Goal: Task Accomplishment & Management: Complete application form

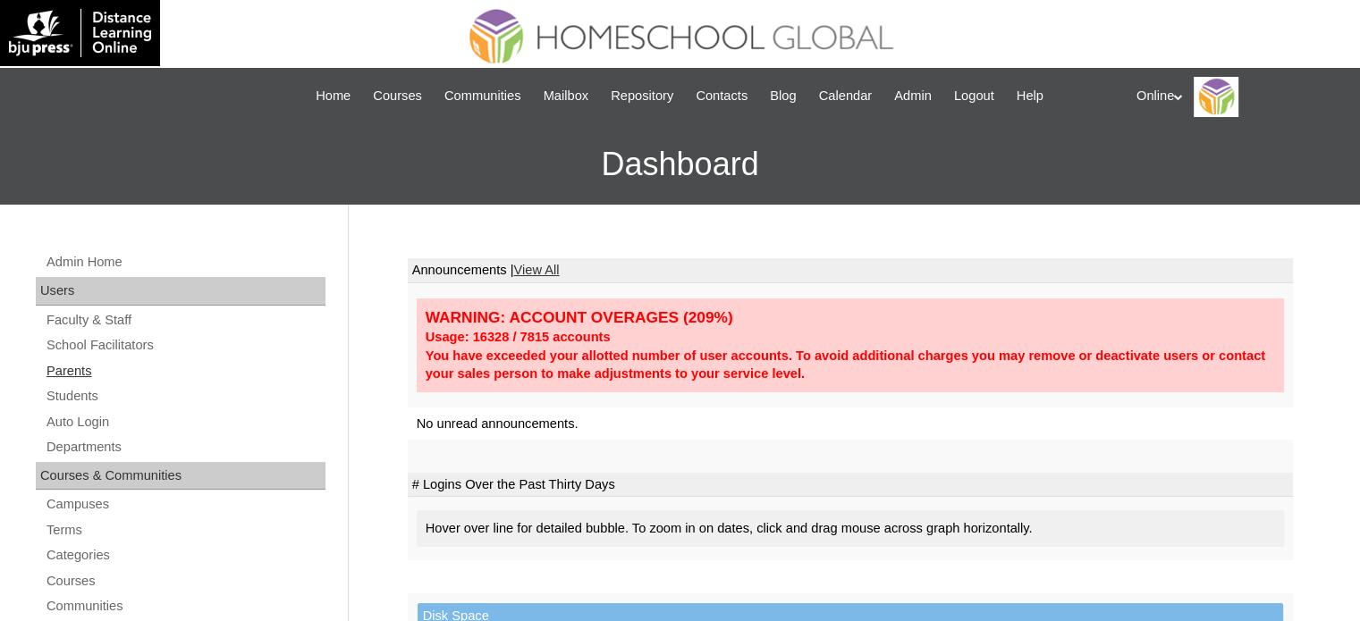
click at [59, 373] on link "Parents" at bounding box center [185, 371] width 281 height 22
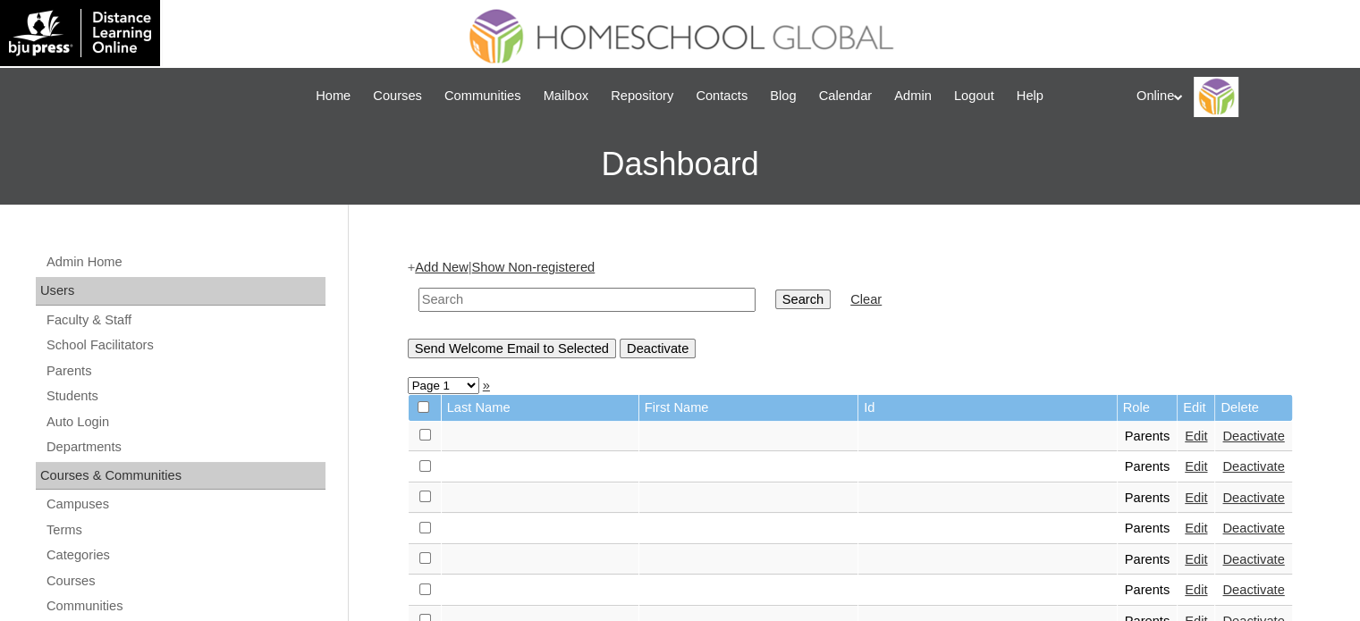
click at [458, 271] on link "Add New" at bounding box center [441, 267] width 53 height 14
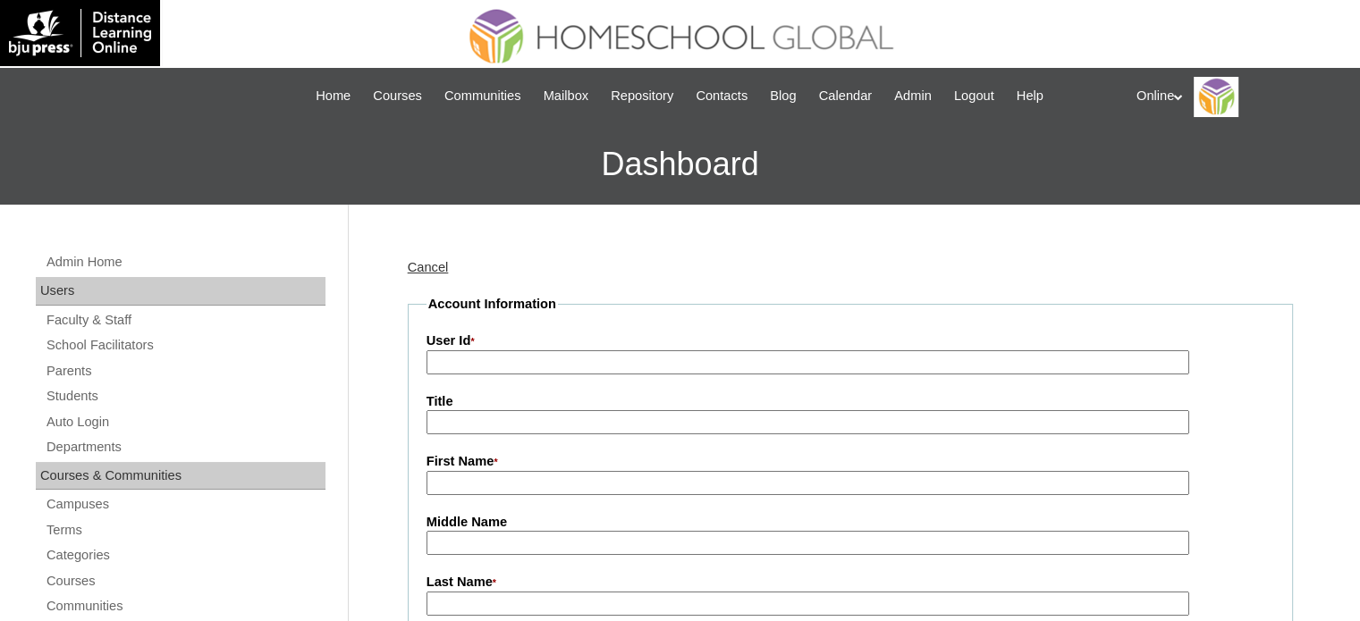
click at [583, 369] on input "User Id *" at bounding box center [807, 362] width 763 height 24
paste input "HGP0150-OACAD2025"
type input "HGP0150-OACAD2025"
paste input "Mary Rose Arena"
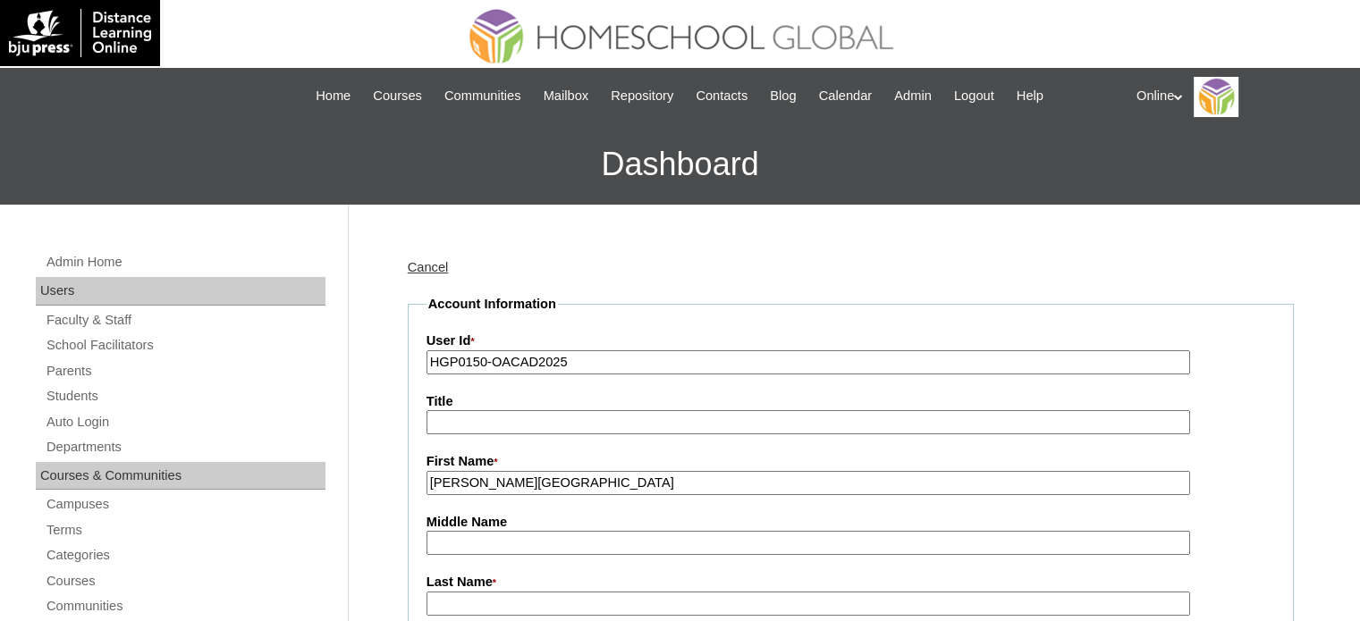
click at [530, 480] on input "Mary Rose Arena" at bounding box center [807, 483] width 763 height 24
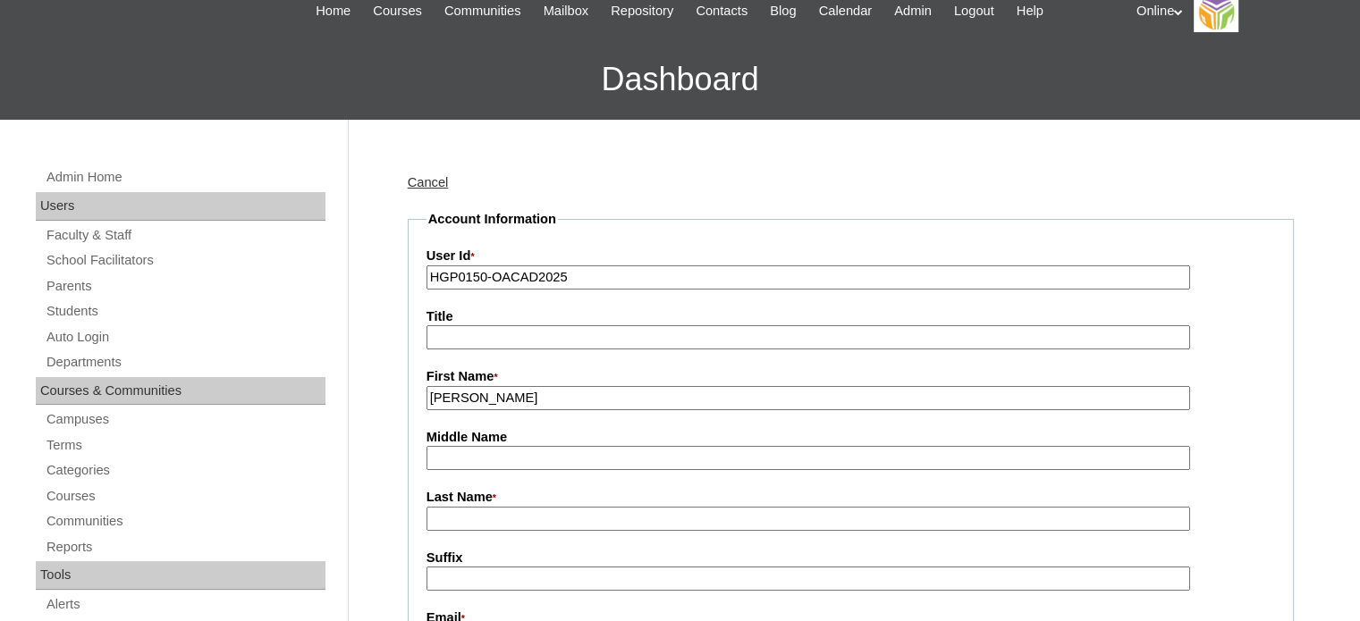
scroll to position [89, 0]
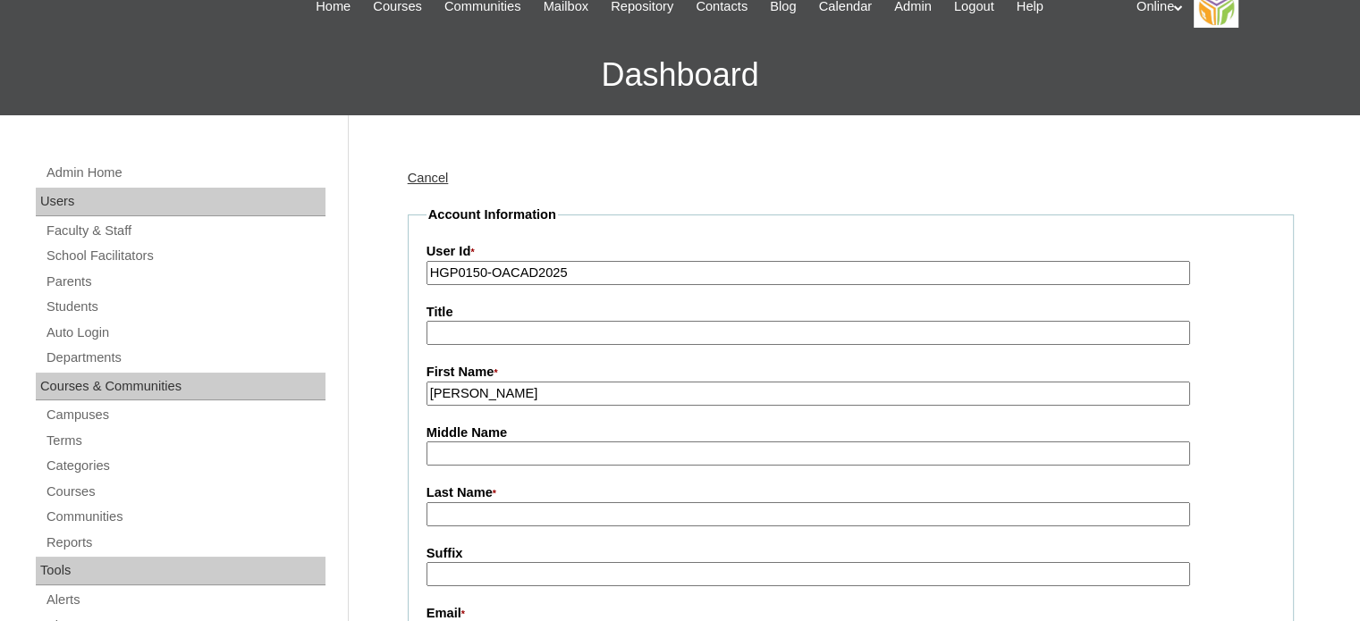
type input "Mary Rose"
click at [506, 502] on input "Last Name *" at bounding box center [807, 514] width 763 height 24
paste input "Arena"
type input "Arena"
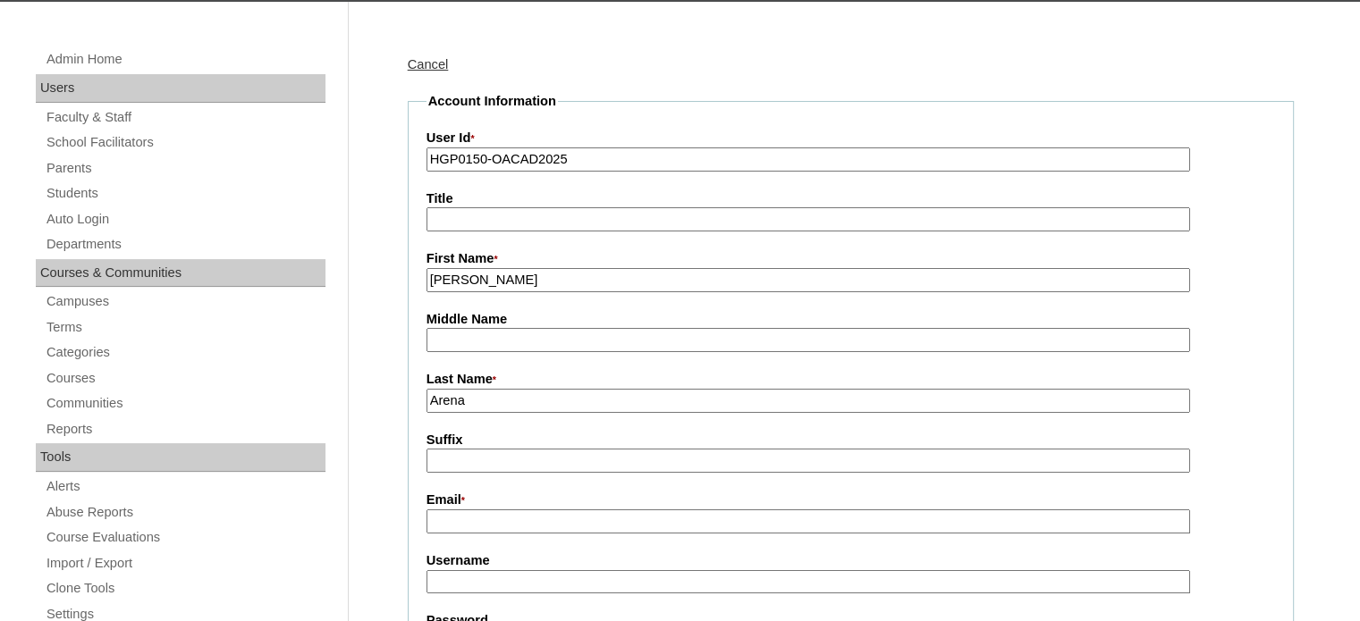
scroll to position [268, 0]
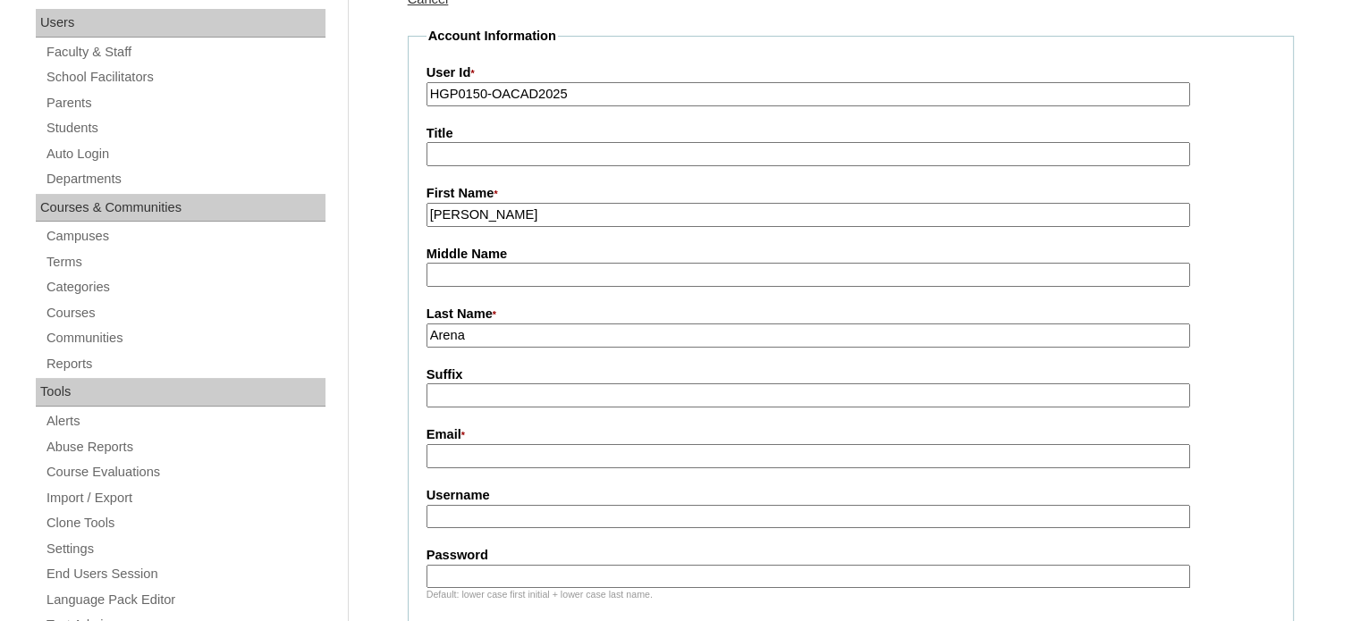
click at [532, 435] on label "Email *" at bounding box center [850, 436] width 848 height 20
click at [532, 444] on input "Email *" at bounding box center [807, 456] width 763 height 24
click at [531, 448] on input "Email *" at bounding box center [807, 456] width 763 height 24
paste input "mra27natividad@gmail.com"
type input "mra27natividad@gmail.com"
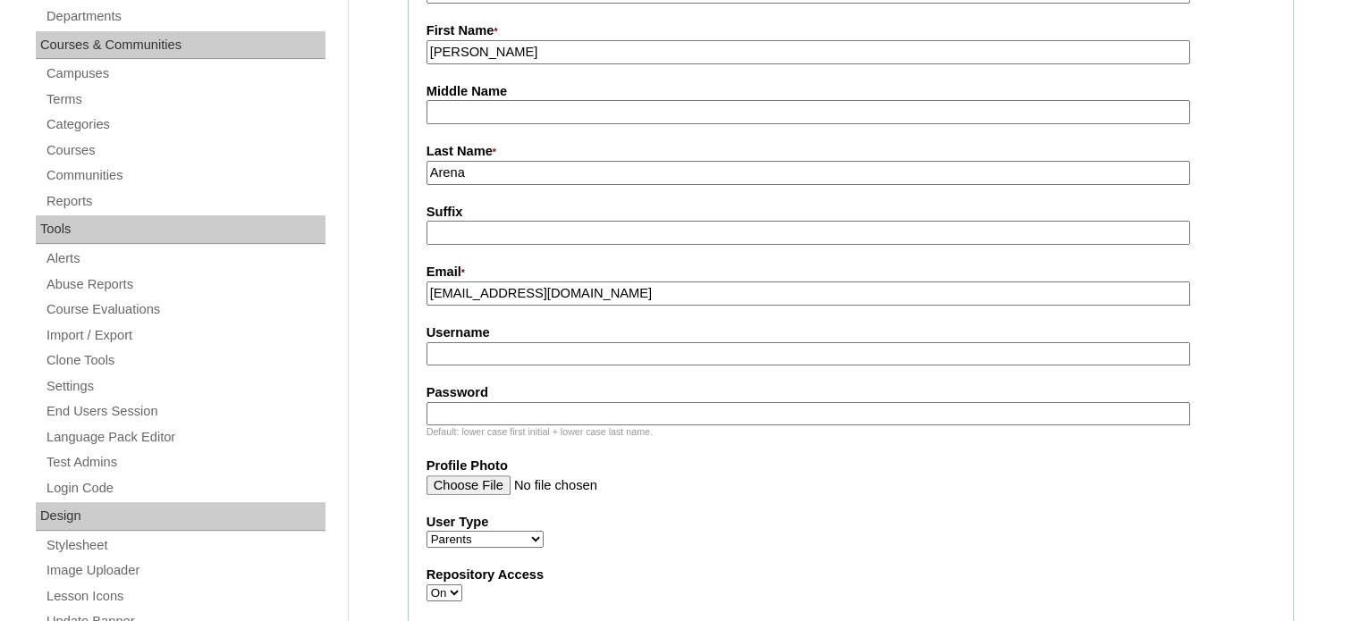
scroll to position [447, 0]
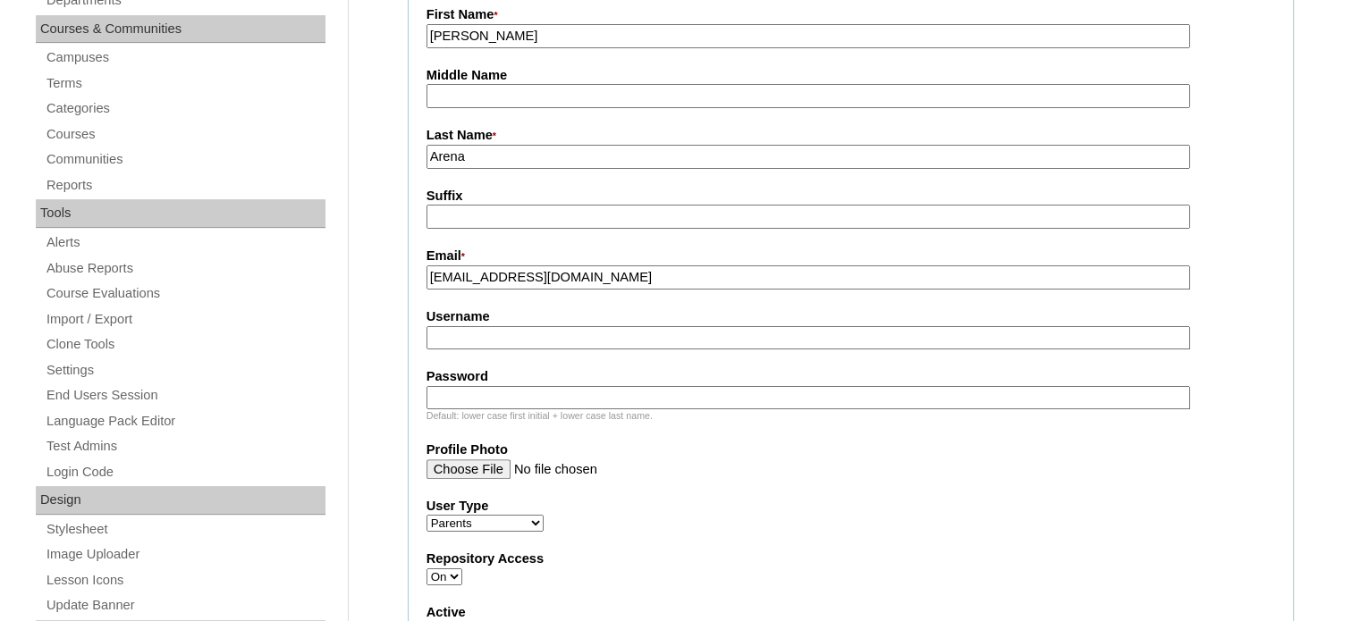
click at [522, 335] on input "Username" at bounding box center [807, 338] width 763 height 24
paste input "mnatividad2025"
type input "mnatividad2025"
paste input "dGpLa"
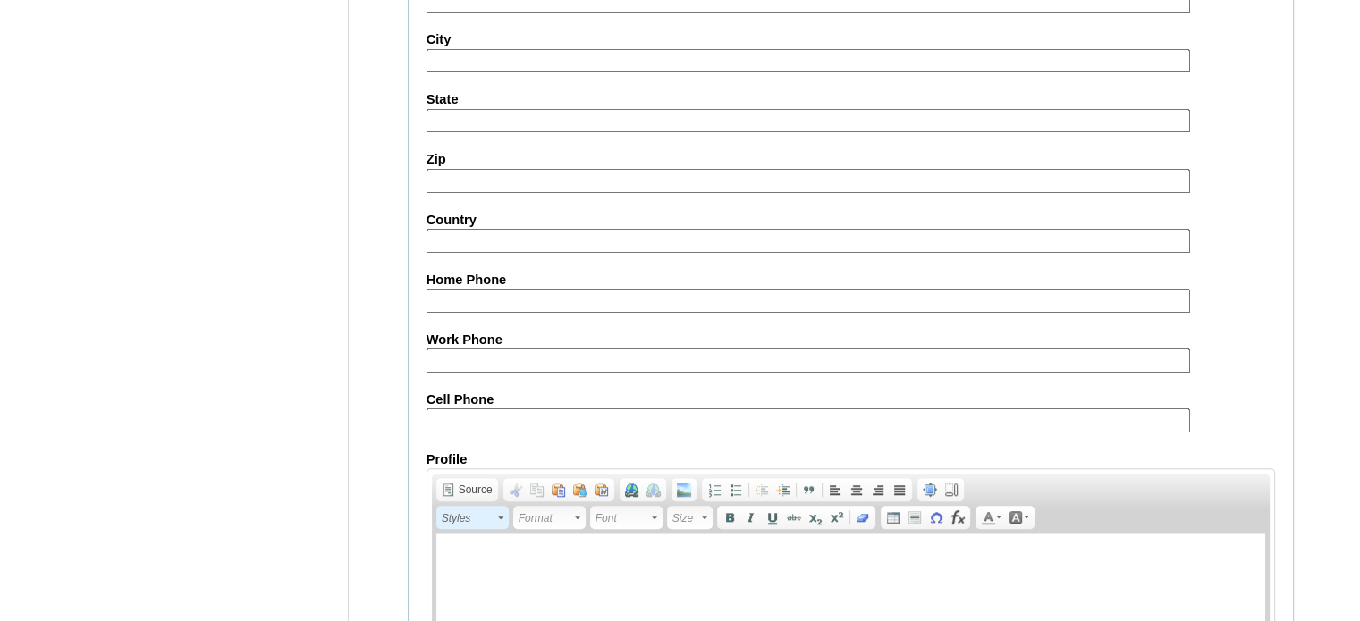
scroll to position [1776, 0]
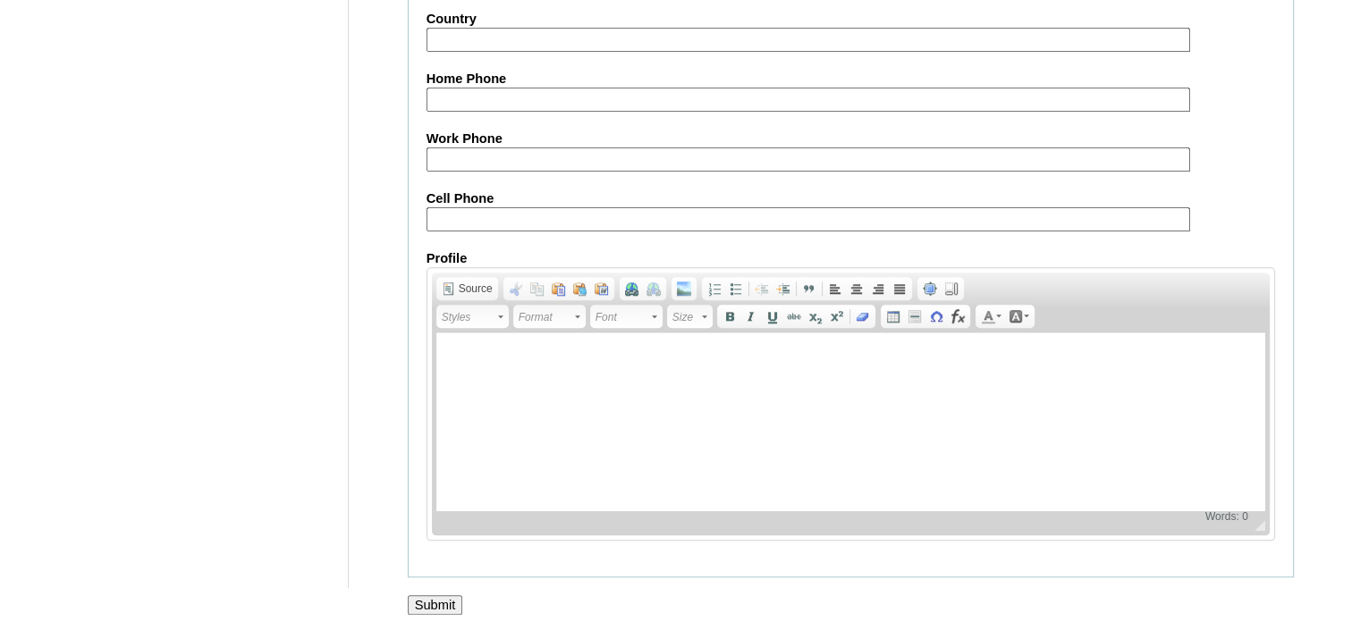
type input "dGpLa"
click at [437, 595] on input "Submit" at bounding box center [435, 605] width 55 height 20
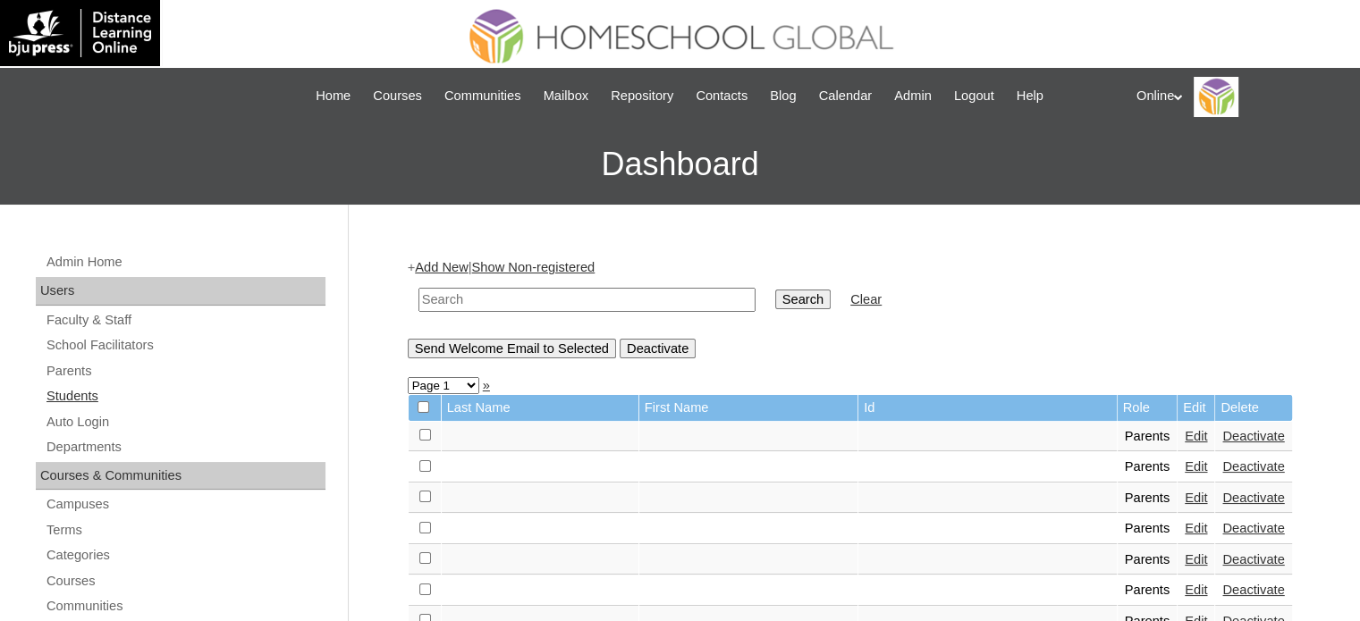
click at [176, 392] on link "Students" at bounding box center [185, 396] width 281 height 22
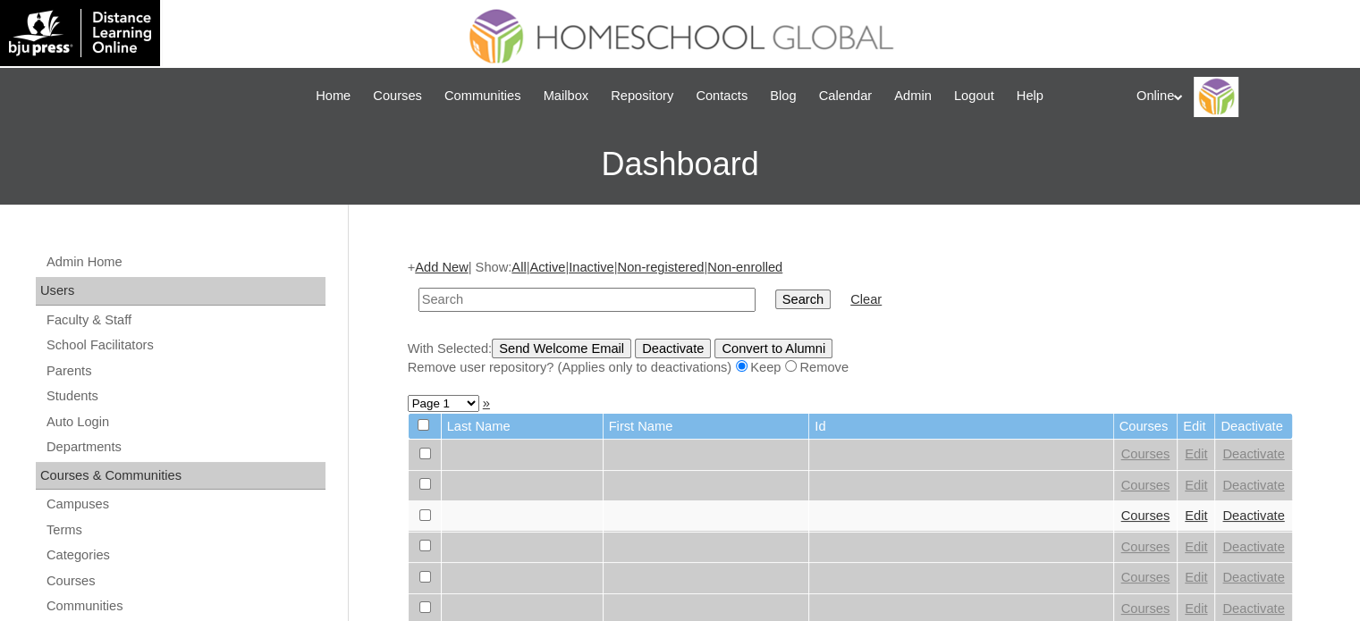
click at [444, 264] on link "Add New" at bounding box center [441, 267] width 53 height 14
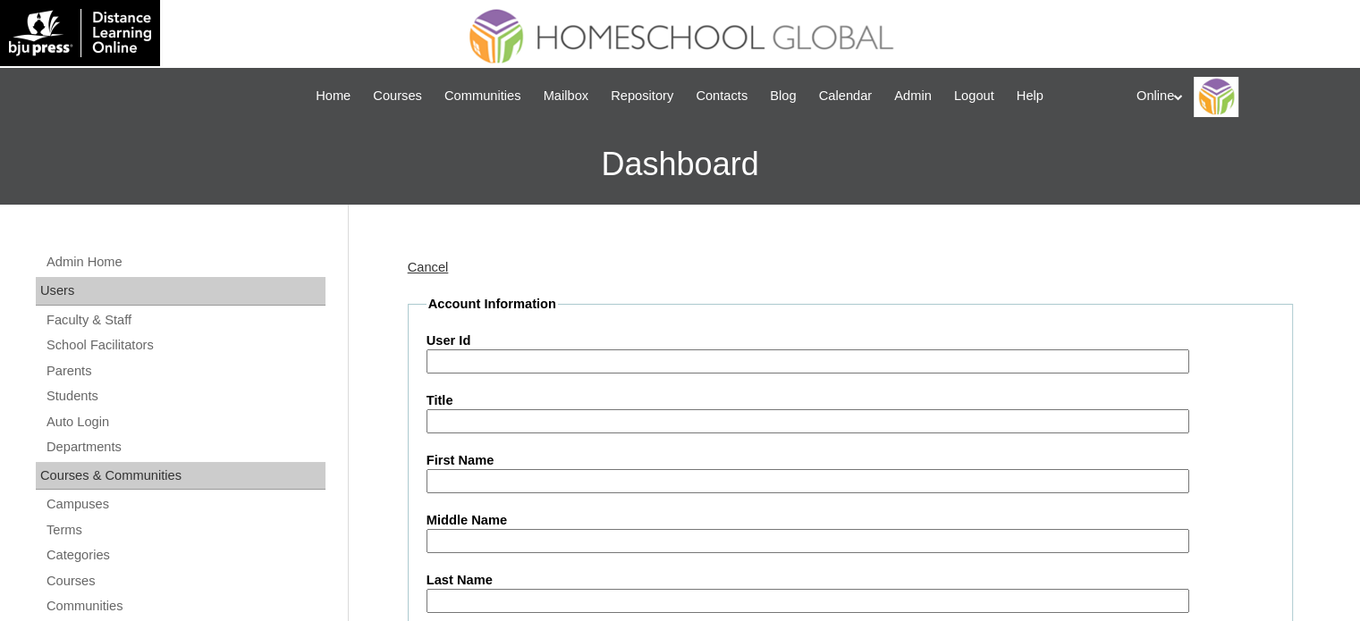
click at [603, 347] on label "User Id" at bounding box center [849, 341] width 847 height 19
click at [603, 350] on input "User Id" at bounding box center [807, 362] width 763 height 24
click at [601, 354] on input "User Id" at bounding box center [807, 362] width 763 height 24
paste input "HG183OACAD2025"
type input "HG183OACAD2025"
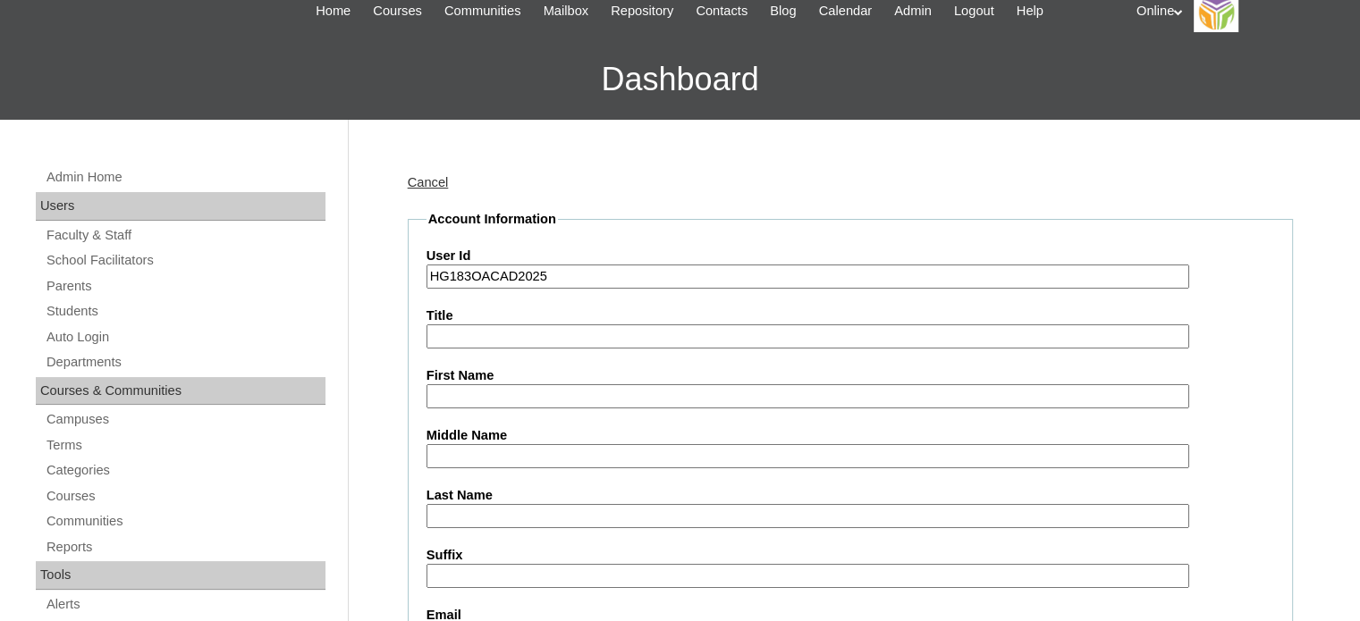
scroll to position [89, 0]
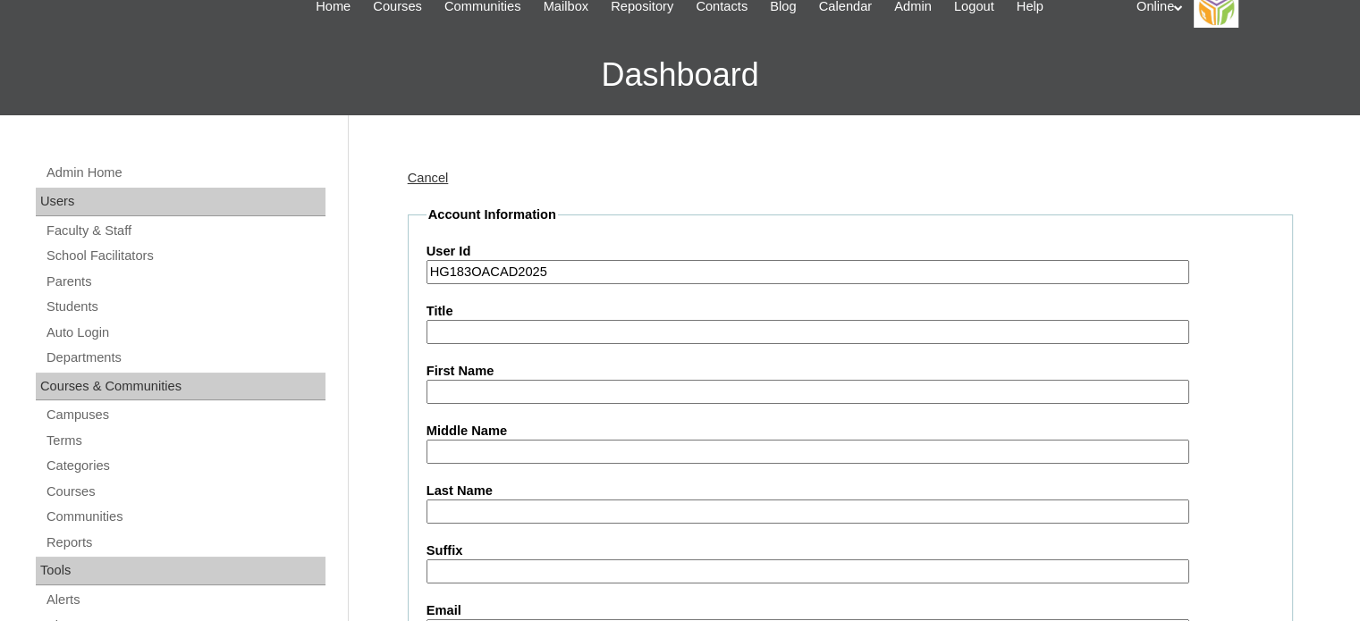
click at [523, 389] on input "First Name" at bounding box center [807, 392] width 763 height 24
paste input "Sophia Haley Arena Natividad _250006504"
click at [685, 392] on input "Sophia Haley Arena Natividad _250006504" at bounding box center [807, 392] width 763 height 24
click at [686, 392] on input "Sophia Haley Arena Natividad _250006504" at bounding box center [807, 392] width 763 height 24
click at [603, 392] on input "Sophia Haley Arena Natividad" at bounding box center [807, 392] width 763 height 24
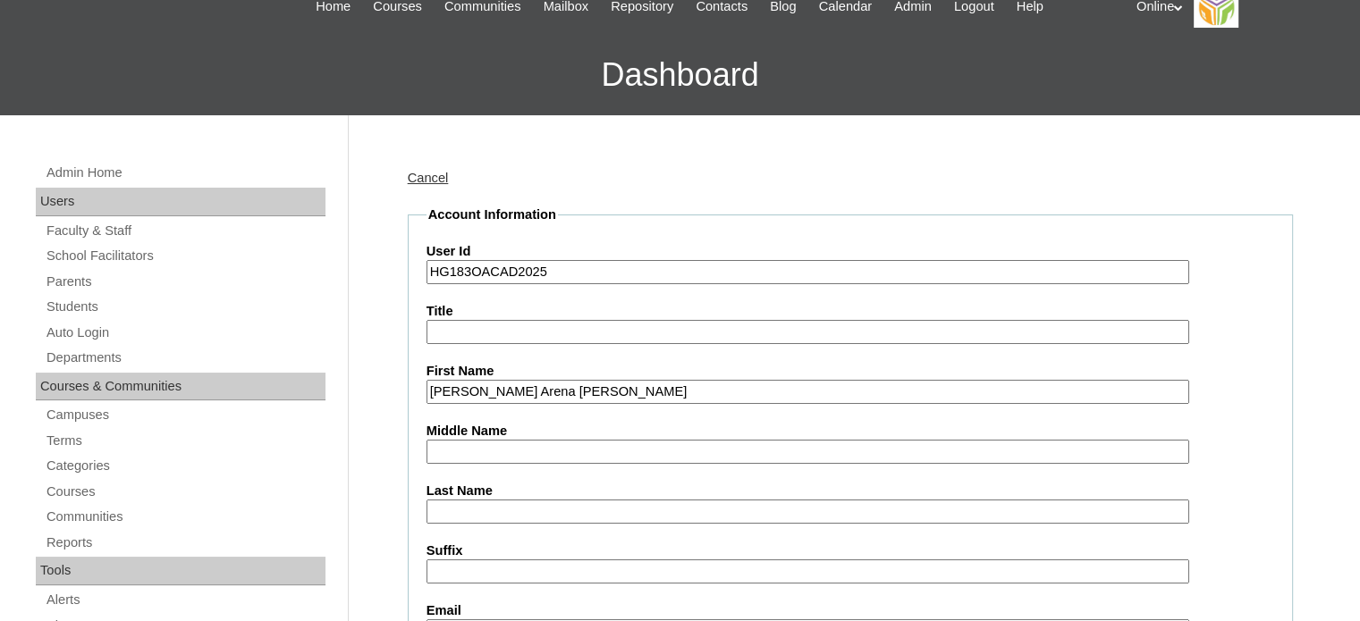
click at [603, 392] on input "Sophia Haley Arena Natividad" at bounding box center [807, 392] width 763 height 24
type input "Sophia Haley Arena"
click at [476, 504] on input "Last Name" at bounding box center [807, 512] width 763 height 24
paste input "Natividad"
type input "Natividad"
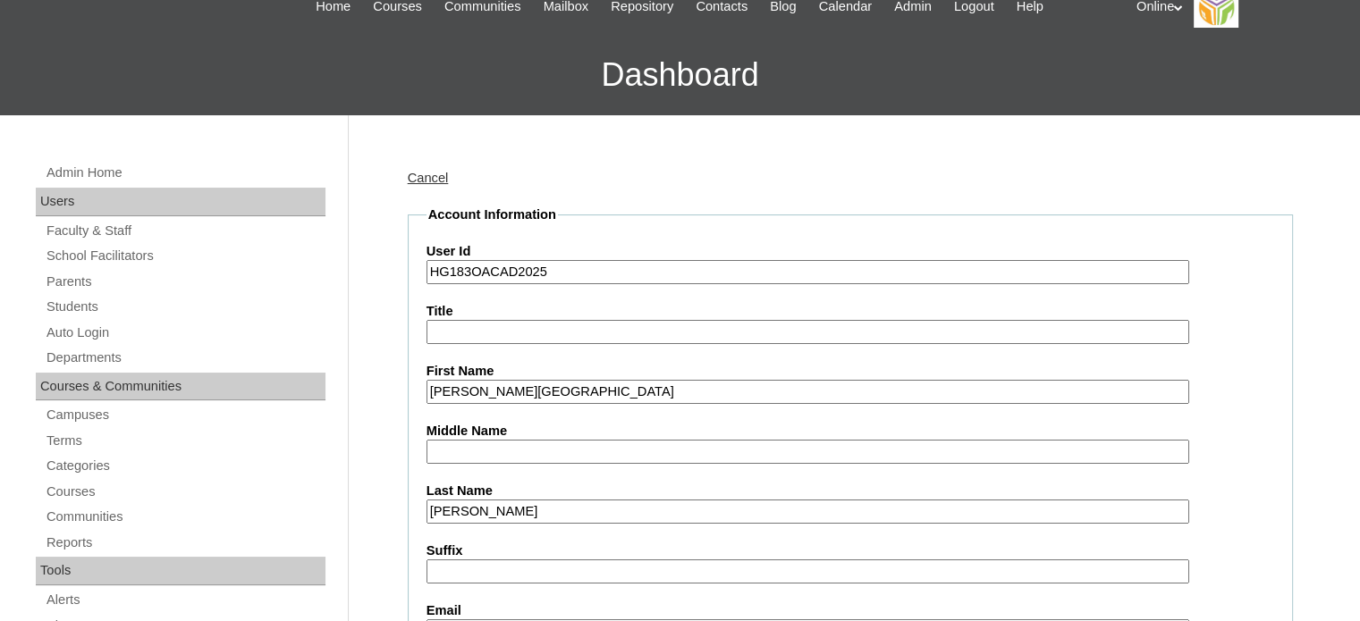
click at [535, 387] on input "Sophia Haley Arena" at bounding box center [807, 392] width 763 height 24
type input "Sophia Haley"
click at [474, 453] on input "Middle Name" at bounding box center [807, 452] width 763 height 24
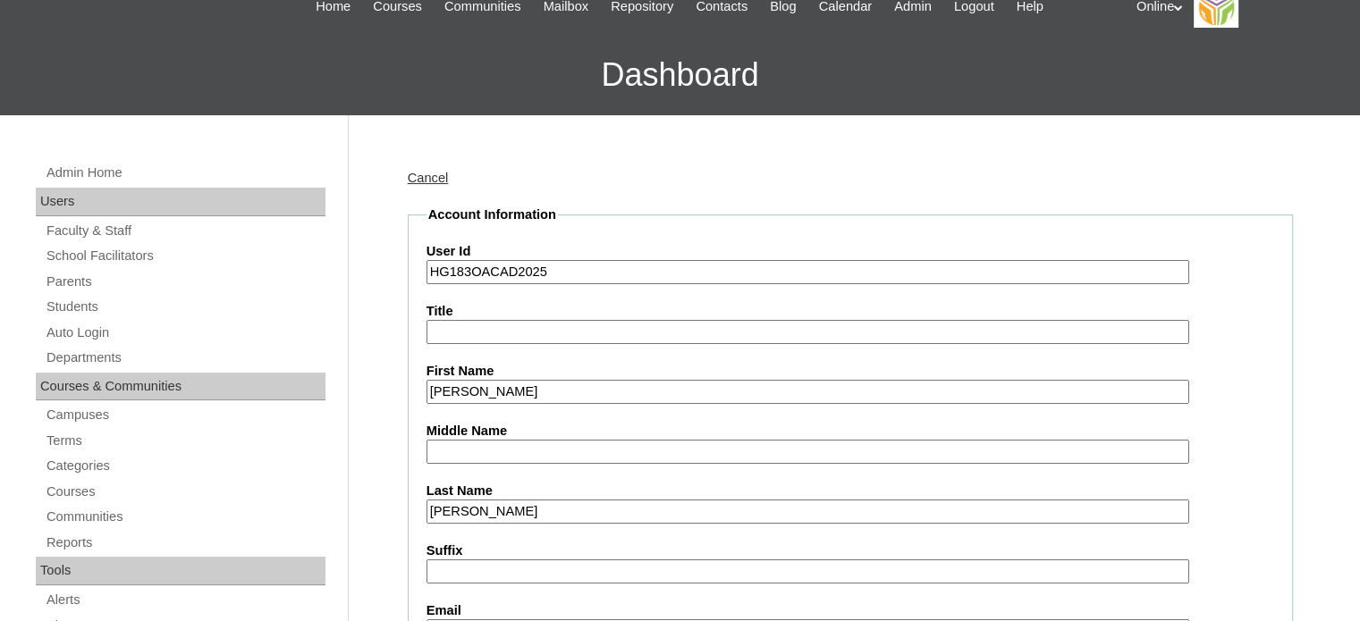
paste input "Arena"
type input "Arena"
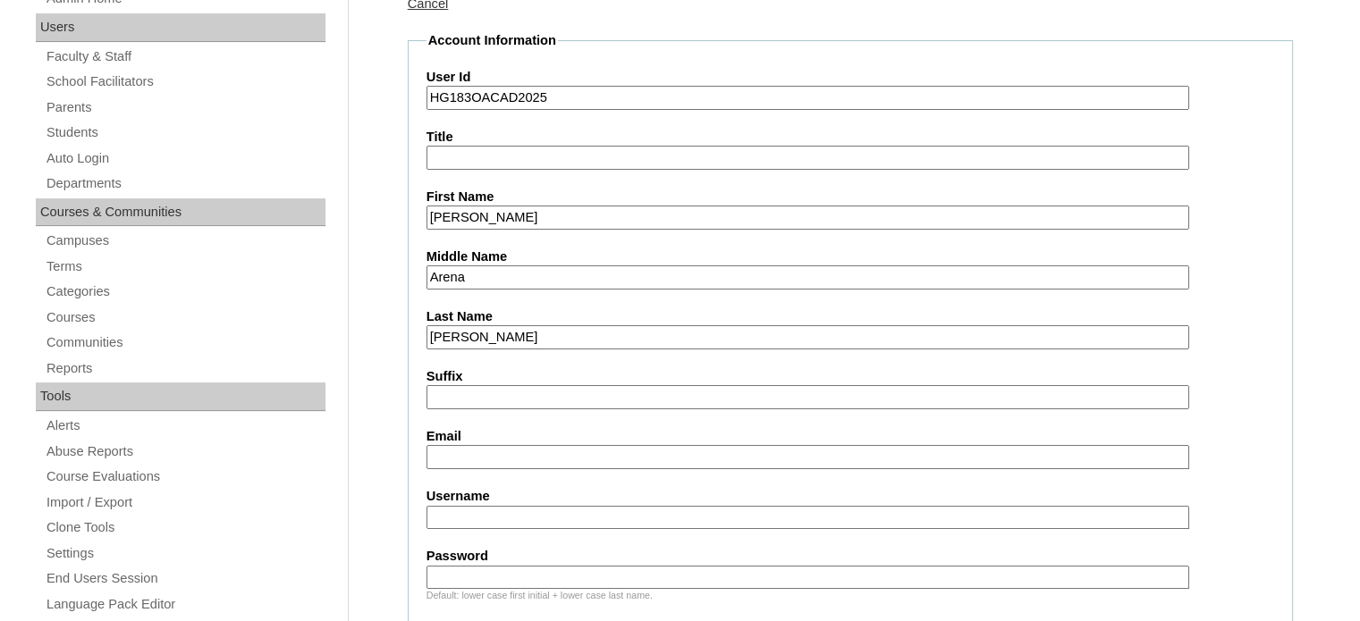
scroll to position [268, 0]
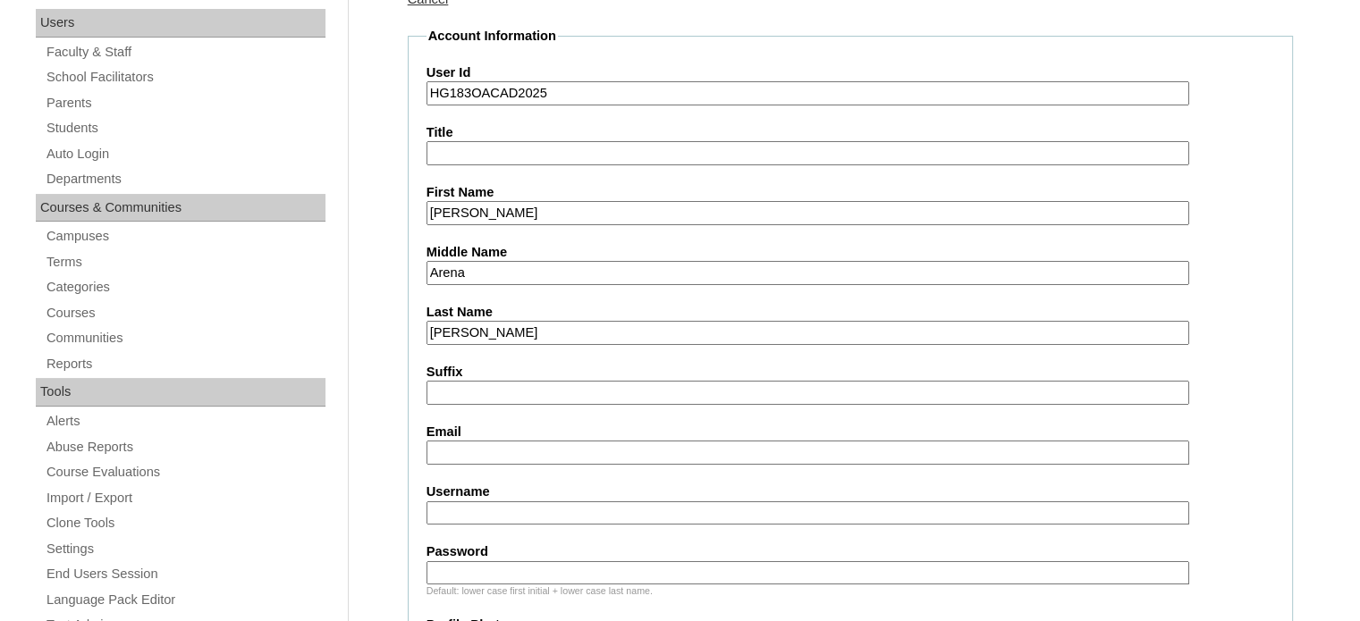
click at [476, 446] on input "Email" at bounding box center [807, 453] width 763 height 24
paste input "stnatividad26@gmail.com"
type input "stnatividad26@gmail.com"
click at [497, 511] on input "Username" at bounding box center [807, 513] width 763 height 24
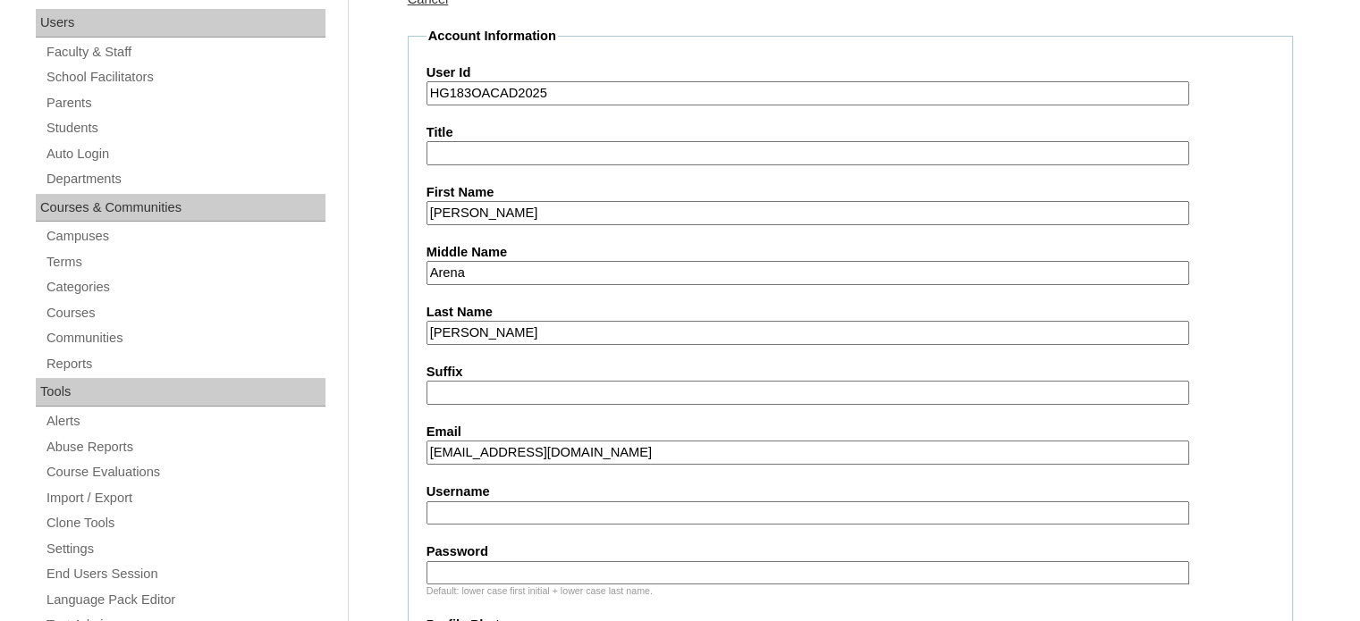
paste input "sophia.natividad2025"
type input "sophia.natividad2025"
click at [485, 569] on input "Password" at bounding box center [807, 573] width 763 height 24
paste input "sPhrD"
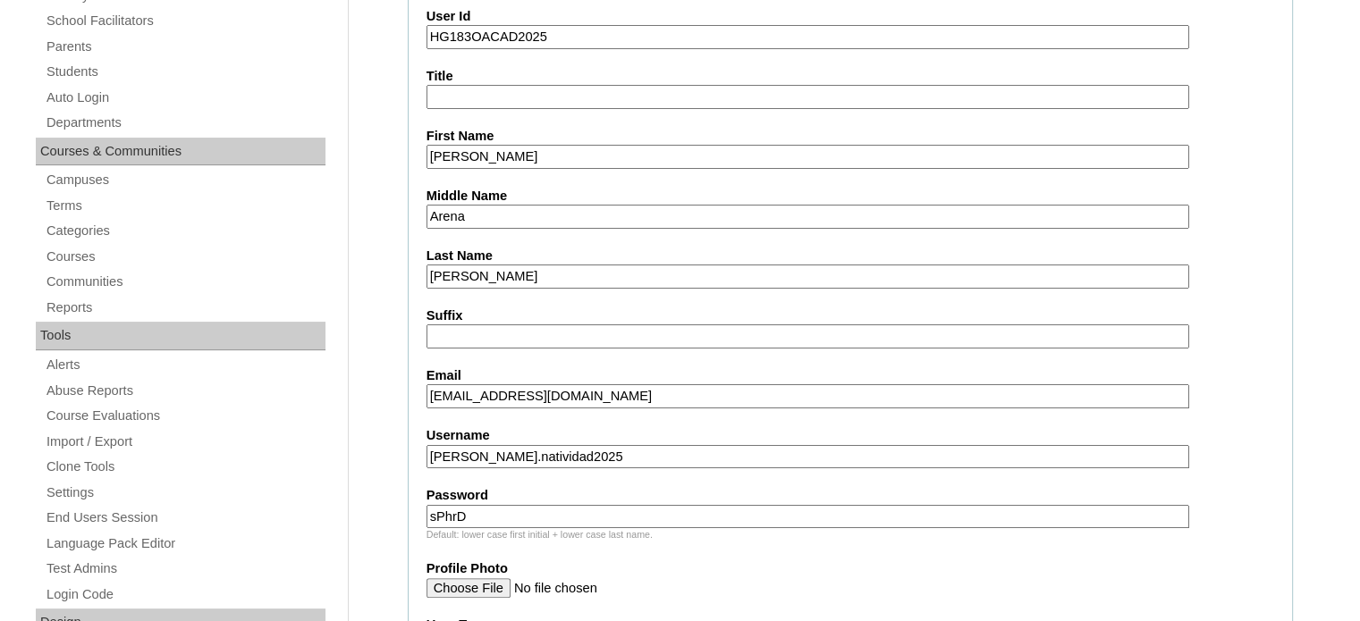
scroll to position [626, 0]
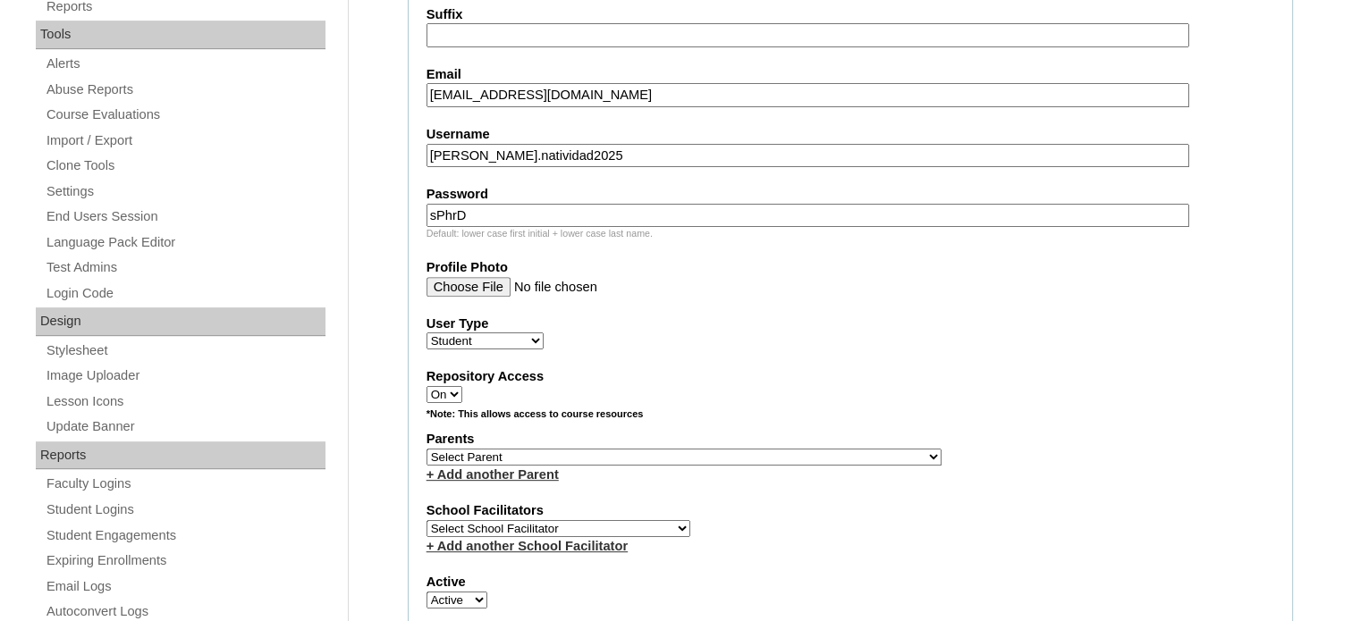
type input "sPhrD"
click at [544, 451] on select "Select Parent , , , , , , , , , , , , , , , , , , , , , , , , , , , , , , , , ,…" at bounding box center [683, 457] width 515 height 17
select select "43427"
click at [622, 520] on select "Select School Facilitator Norman Añain Ruffa Abadijas Mary Abella Gloryfe Abion…" at bounding box center [558, 528] width 264 height 17
select select "29277"
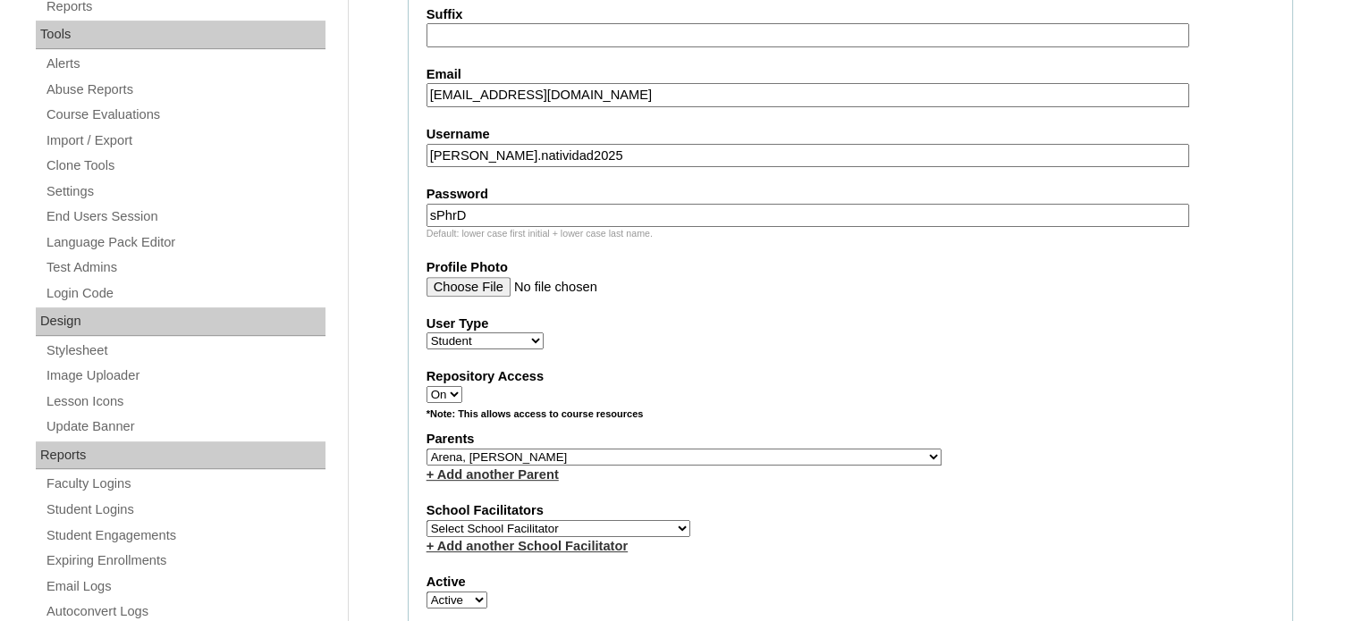
click at [426, 520] on select "Select School Facilitator Norman Añain Ruffa Abadijas Mary Abella Gloryfe Abion…" at bounding box center [558, 528] width 264 height 17
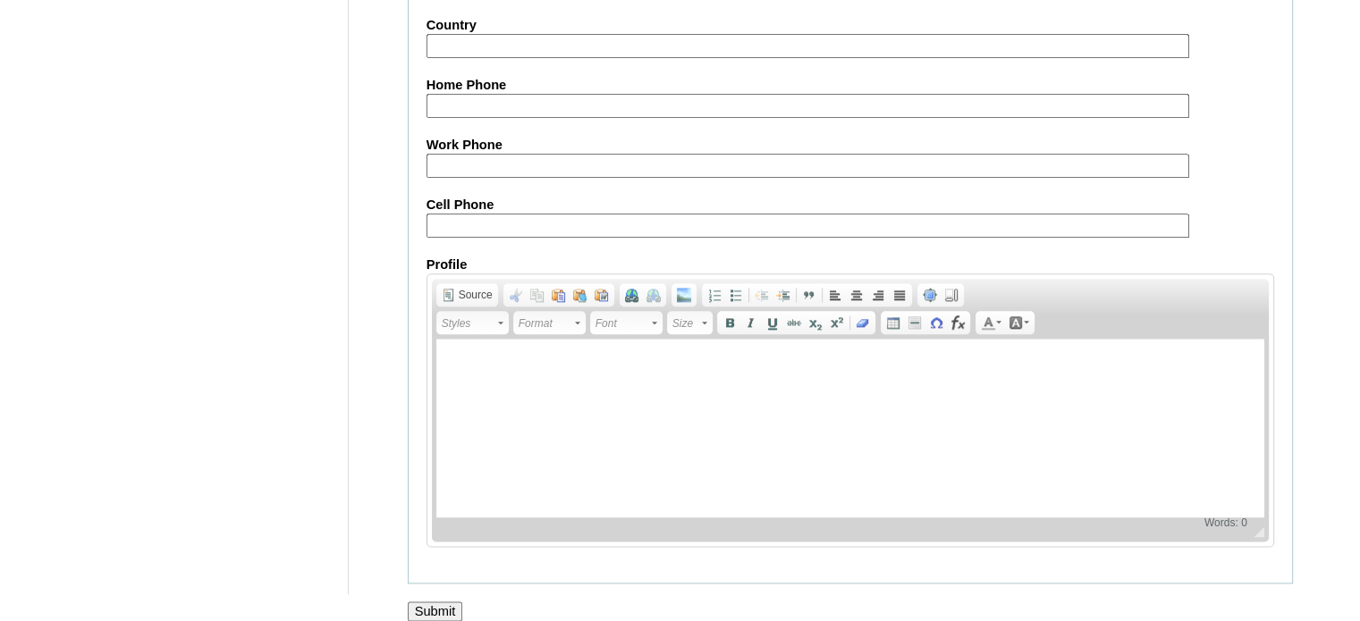
scroll to position [2080, 0]
click at [432, 600] on input "Submit" at bounding box center [435, 610] width 55 height 20
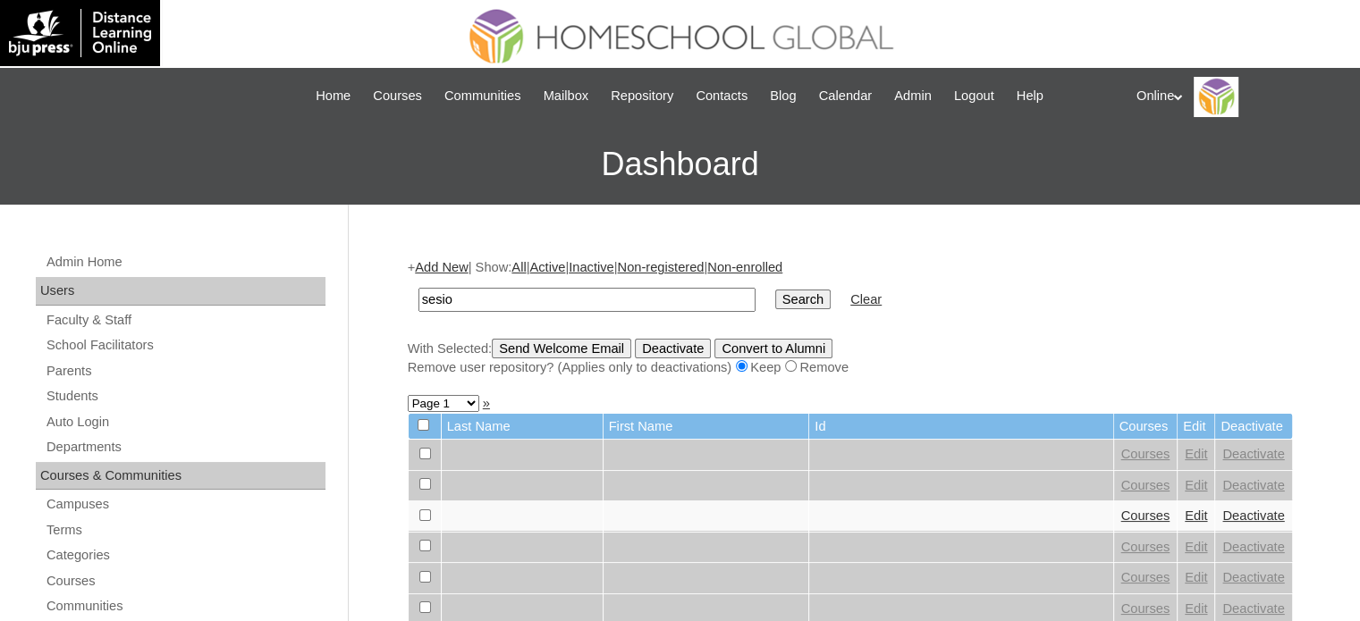
type input "sesio"
click at [775, 290] on input "Search" at bounding box center [802, 300] width 55 height 20
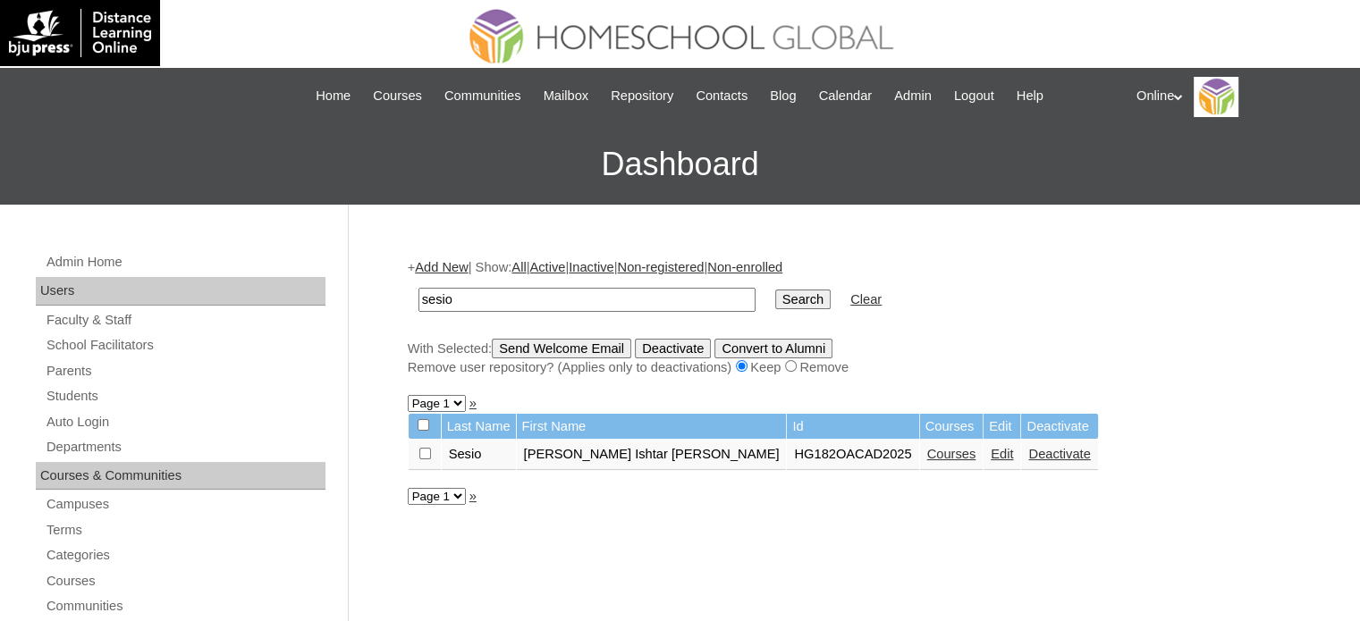
click at [1005, 299] on form "sesio Search Clear" at bounding box center [850, 300] width 885 height 46
click at [927, 459] on link "Courses" at bounding box center [951, 454] width 49 height 14
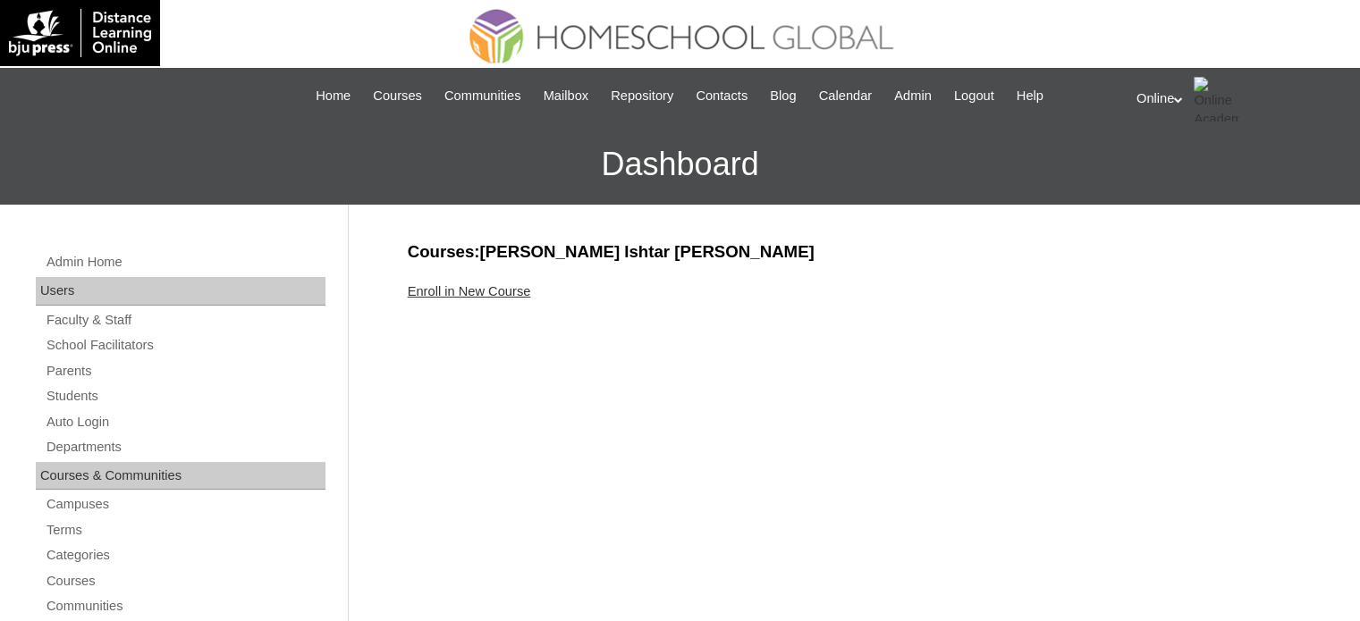
click at [493, 296] on link "Enroll in New Course" at bounding box center [469, 291] width 123 height 14
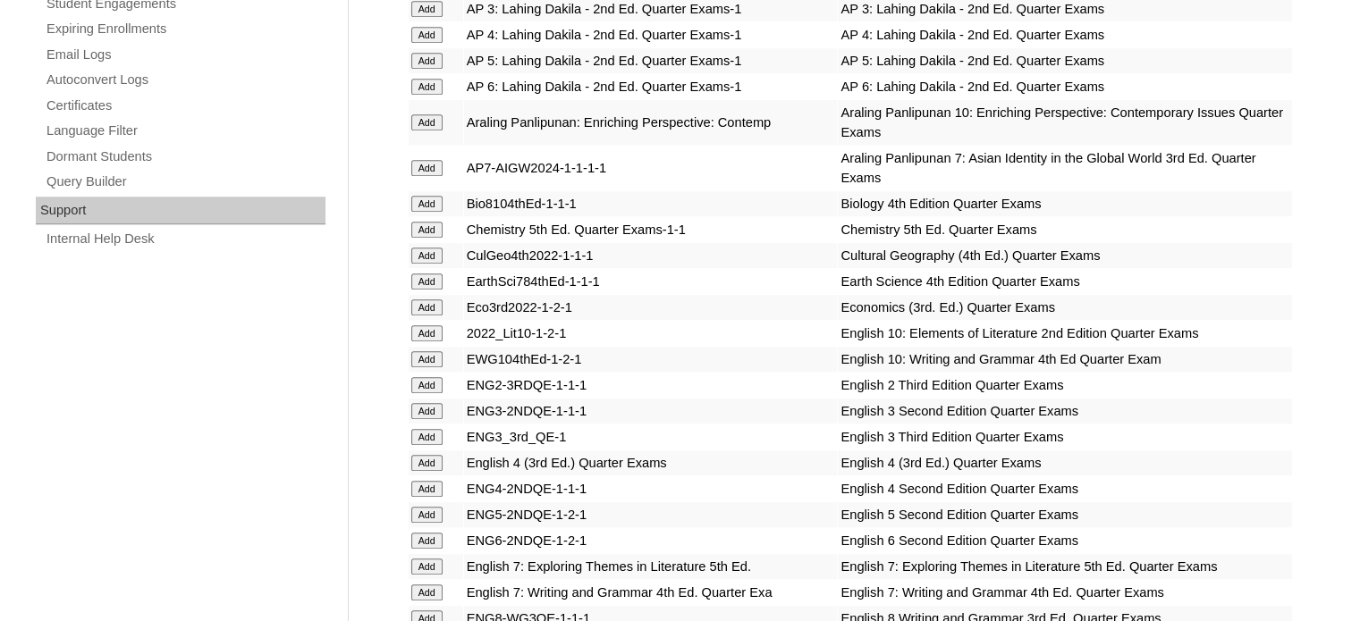
scroll to position [1162, 0]
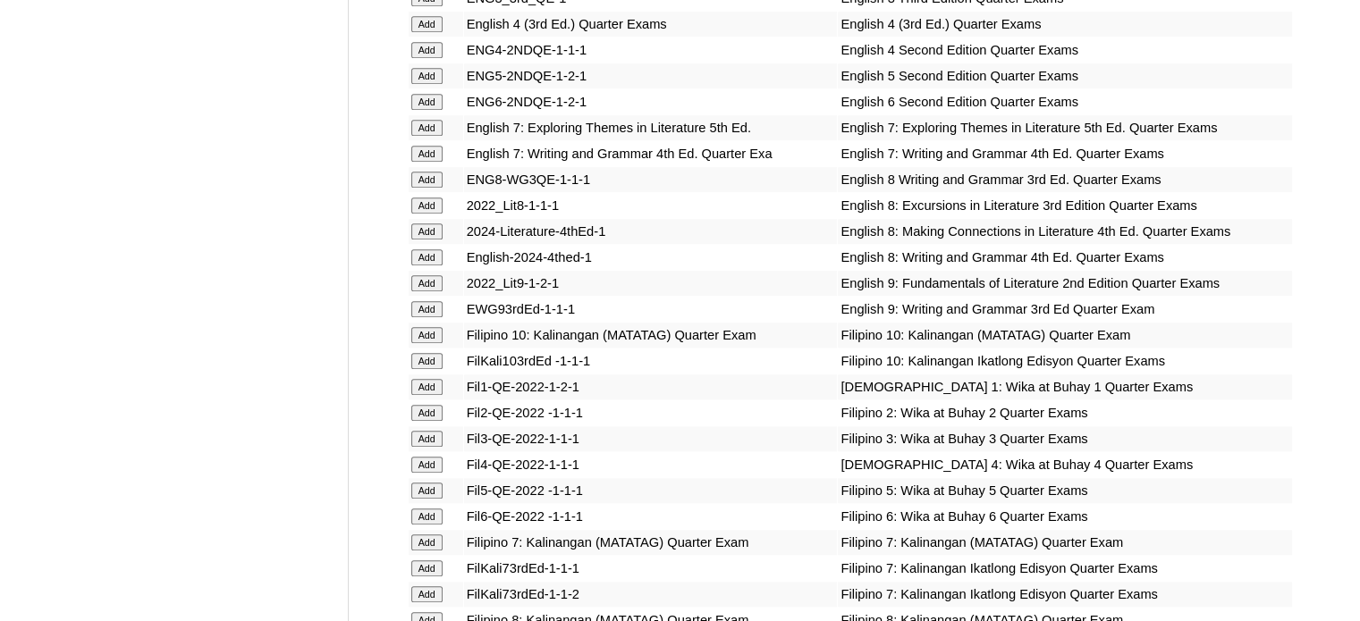
scroll to position [1609, 0]
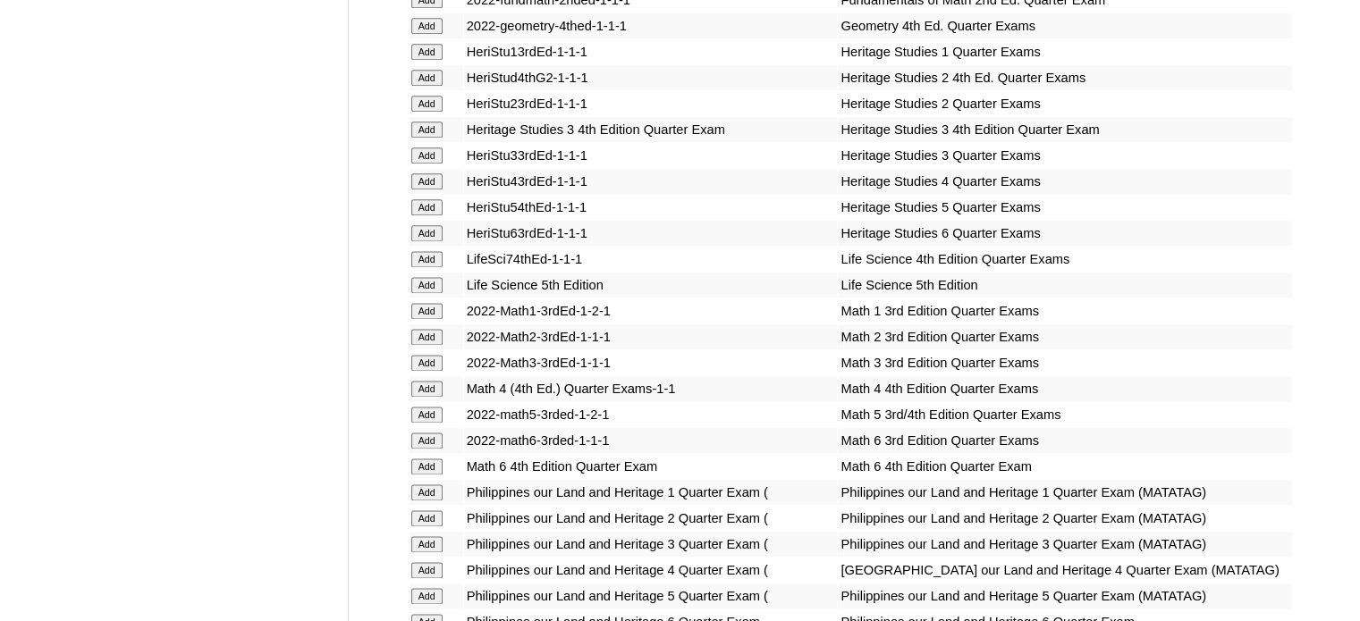
scroll to position [2324, 0]
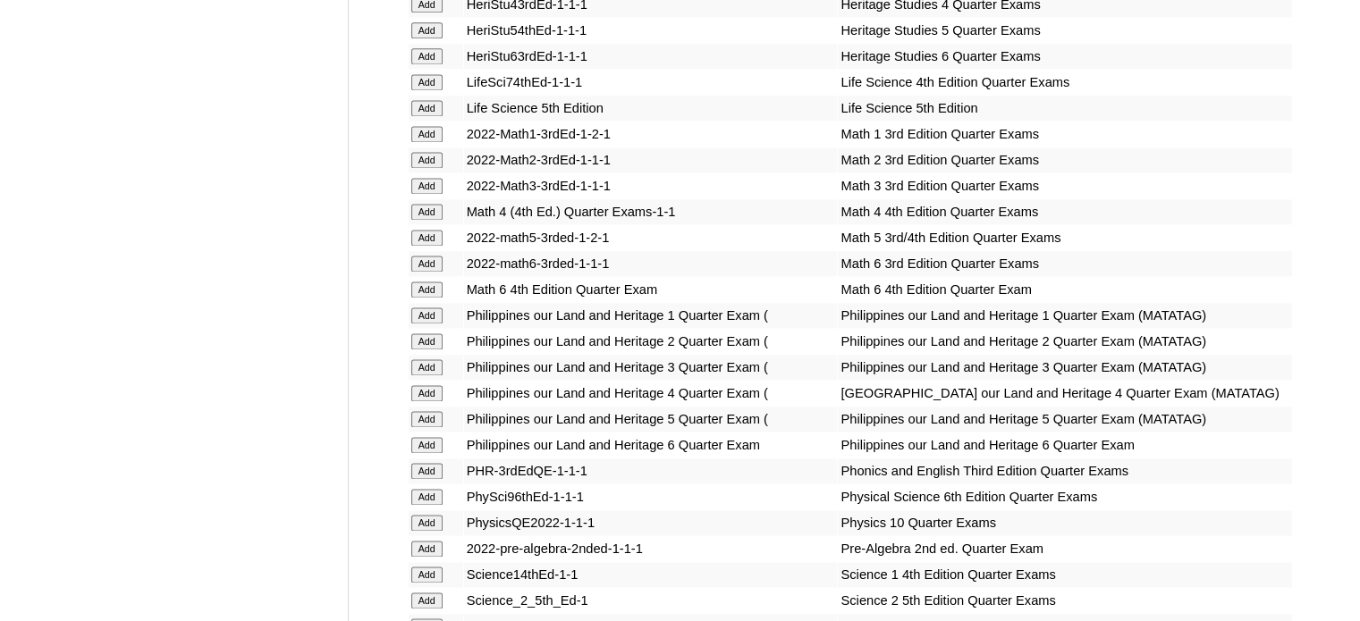
scroll to position [2503, 0]
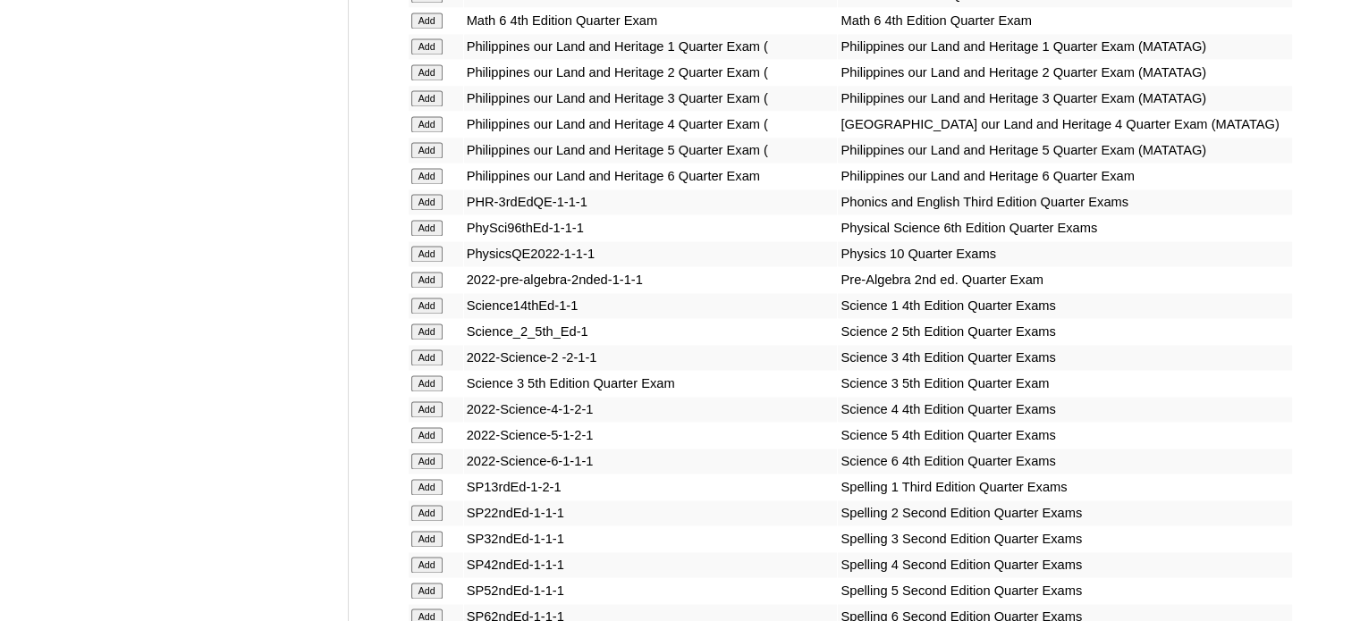
scroll to position [2771, 0]
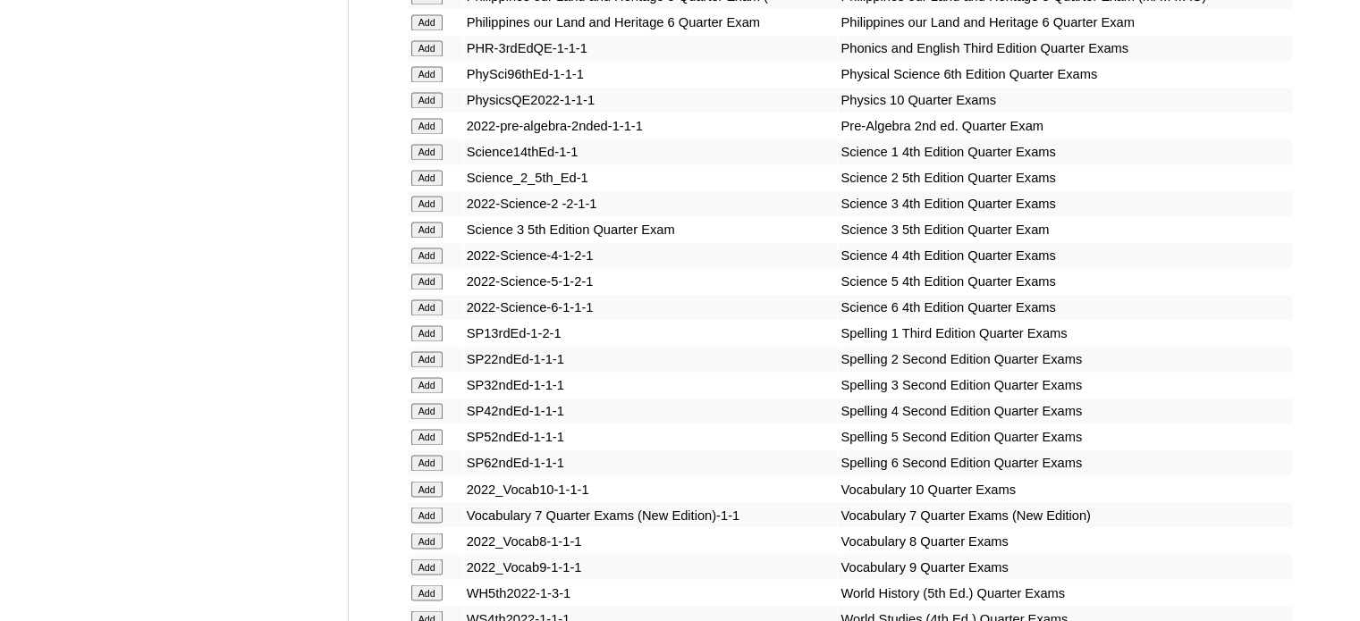
scroll to position [2950, 0]
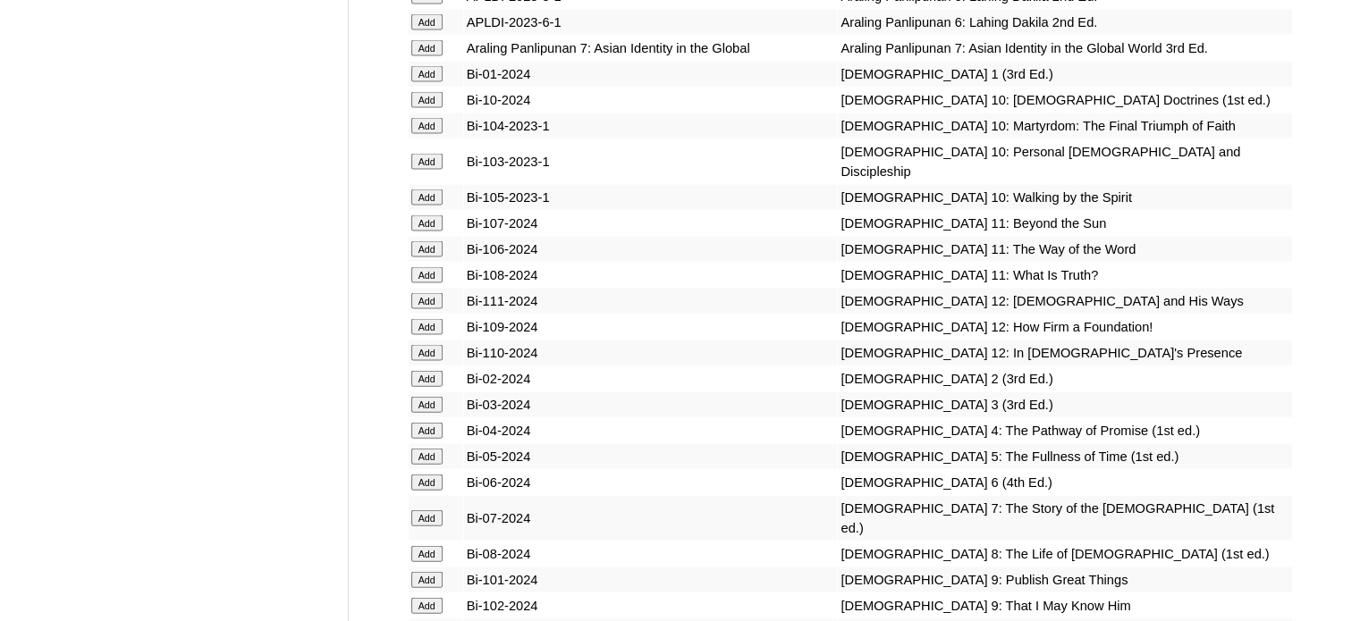
scroll to position [3933, 0]
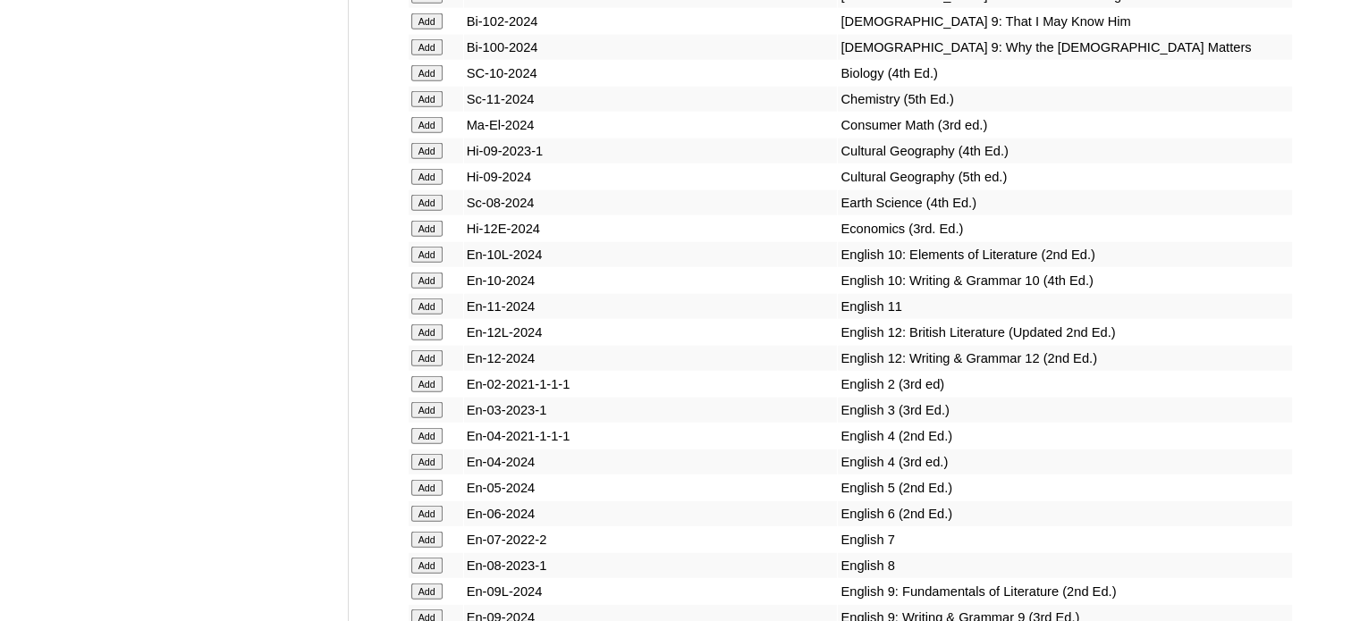
scroll to position [4470, 0]
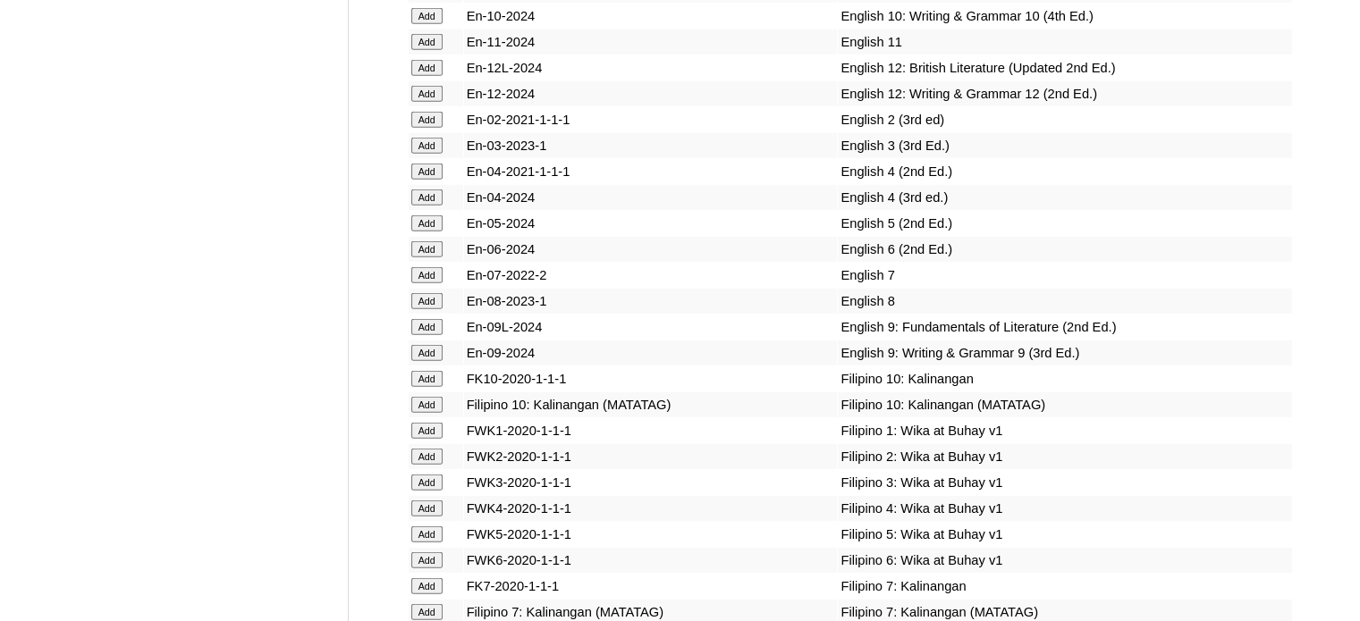
scroll to position [4738, 0]
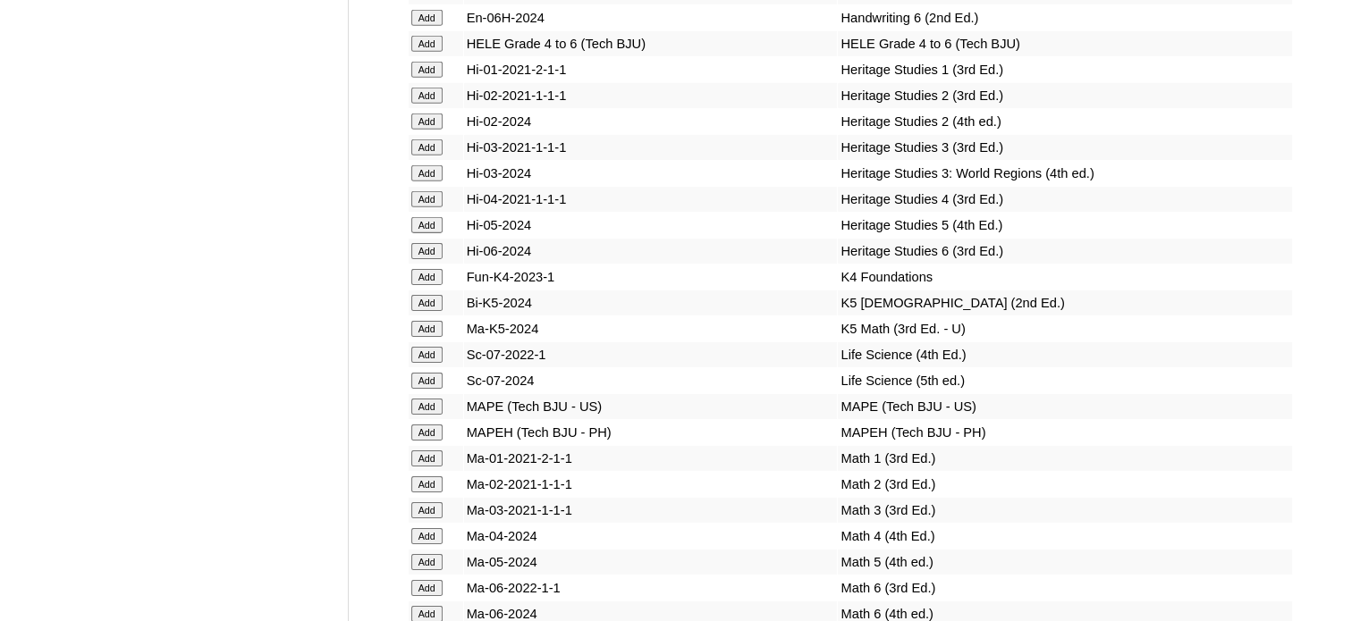
scroll to position [5721, 0]
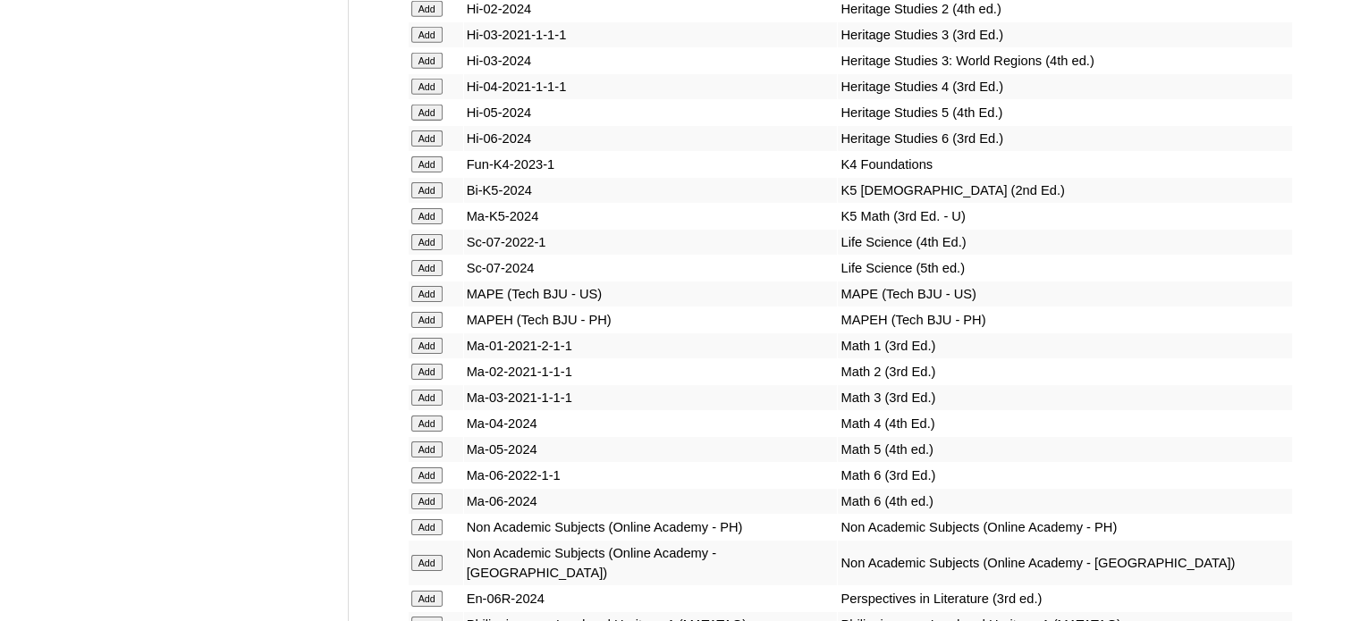
scroll to position [5900, 0]
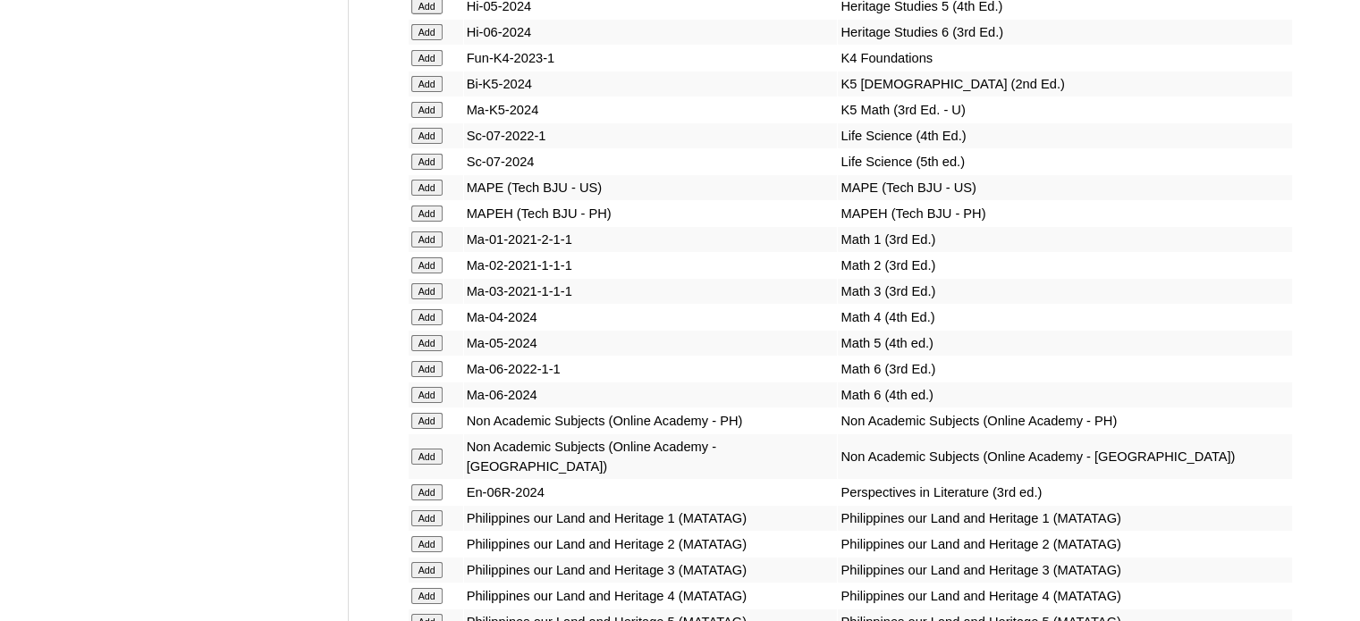
scroll to position [5989, 0]
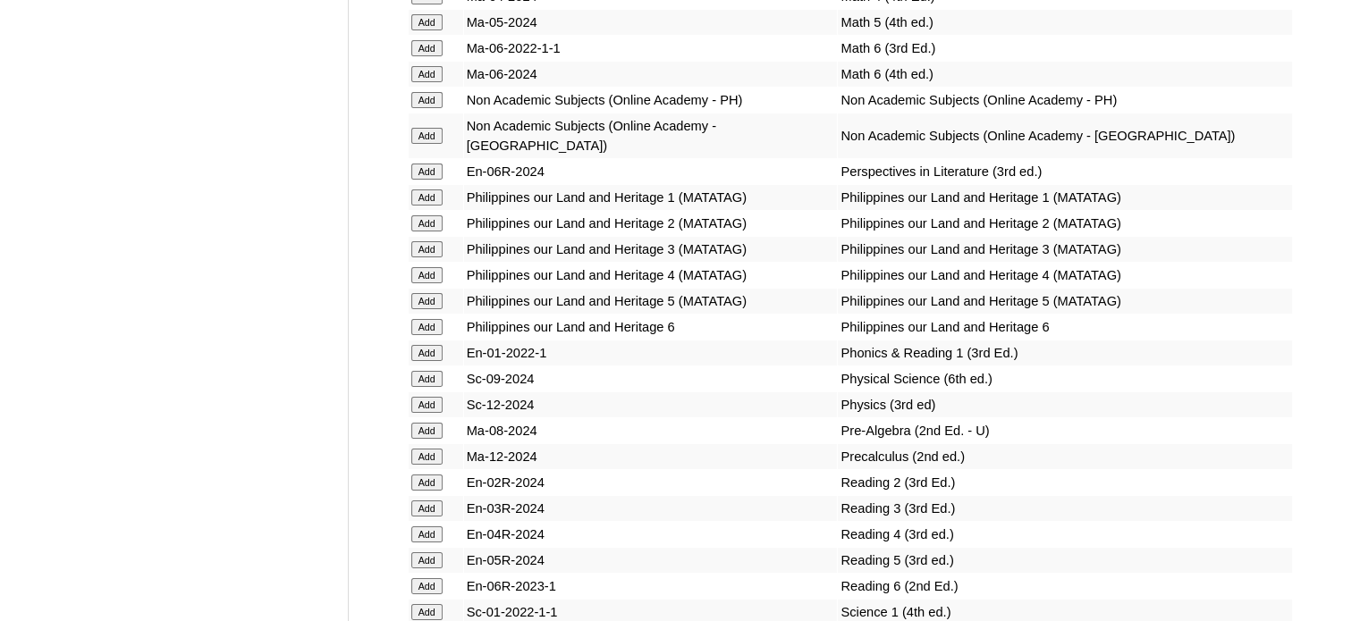
scroll to position [6258, 0]
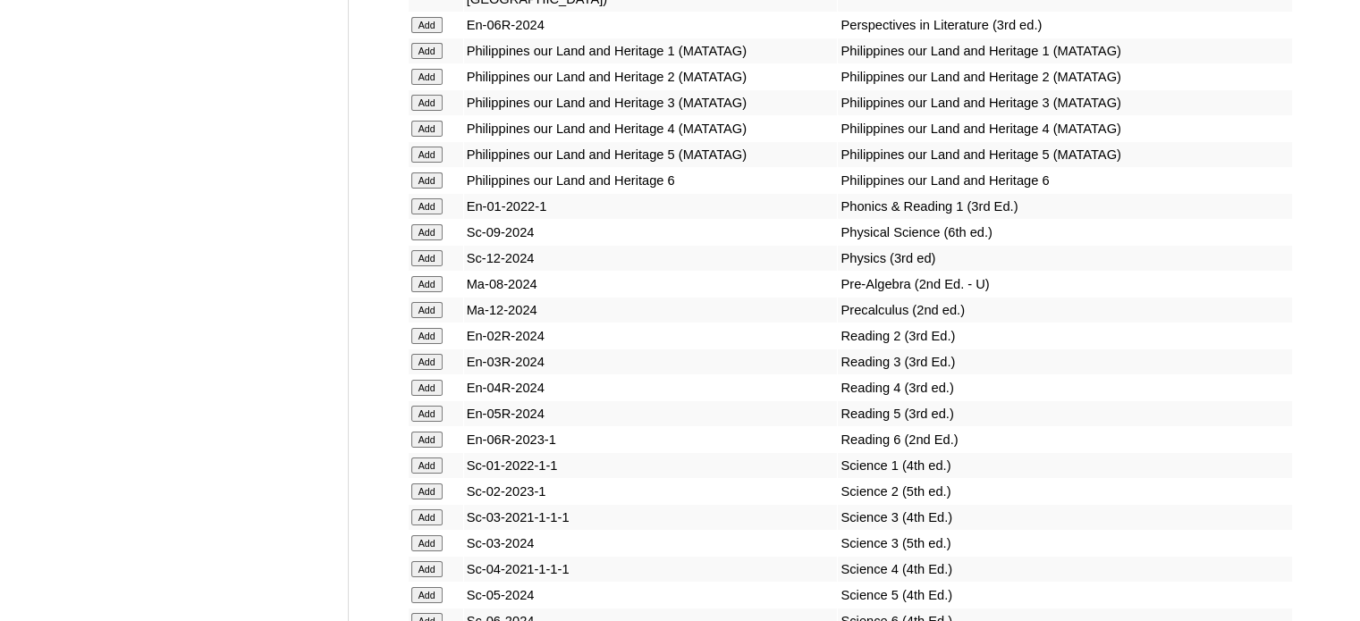
scroll to position [6436, 0]
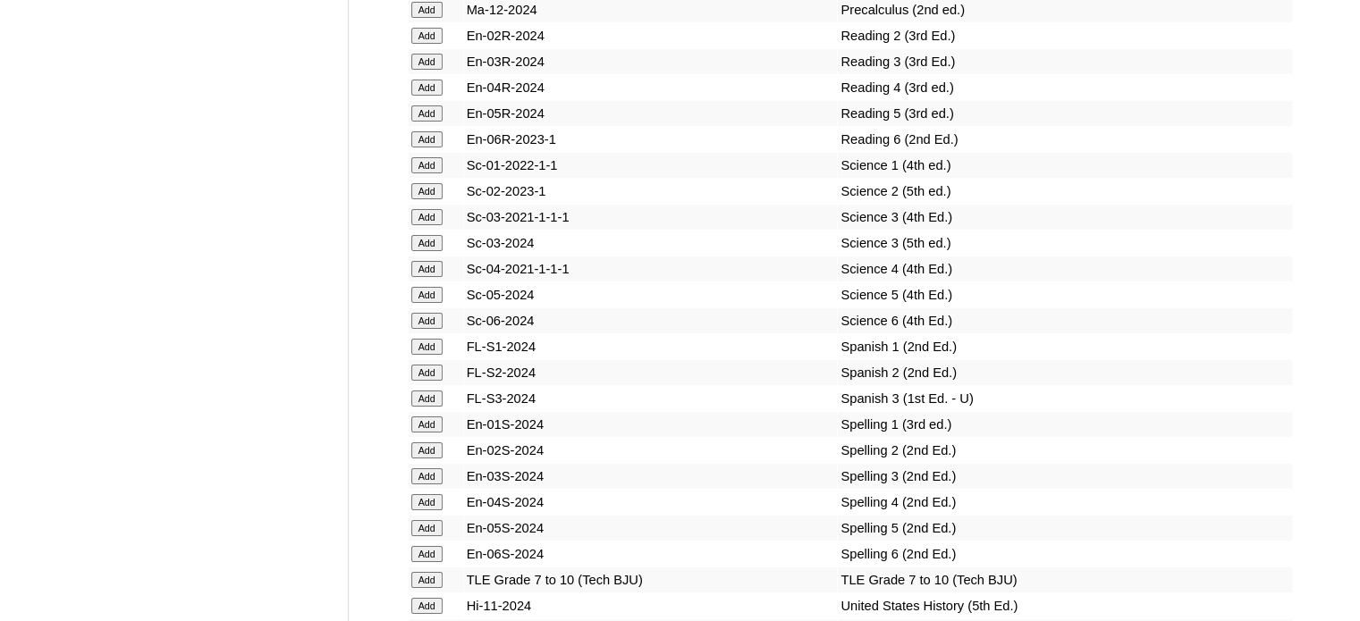
scroll to position [6704, 0]
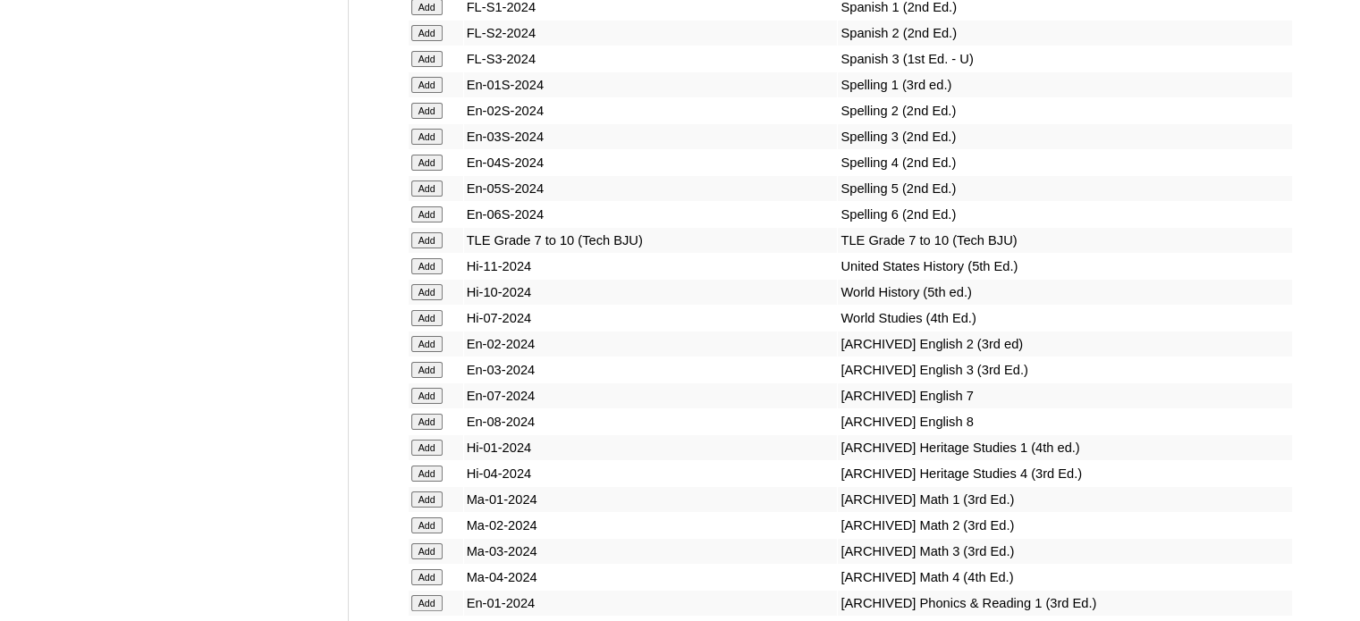
scroll to position [7062, 0]
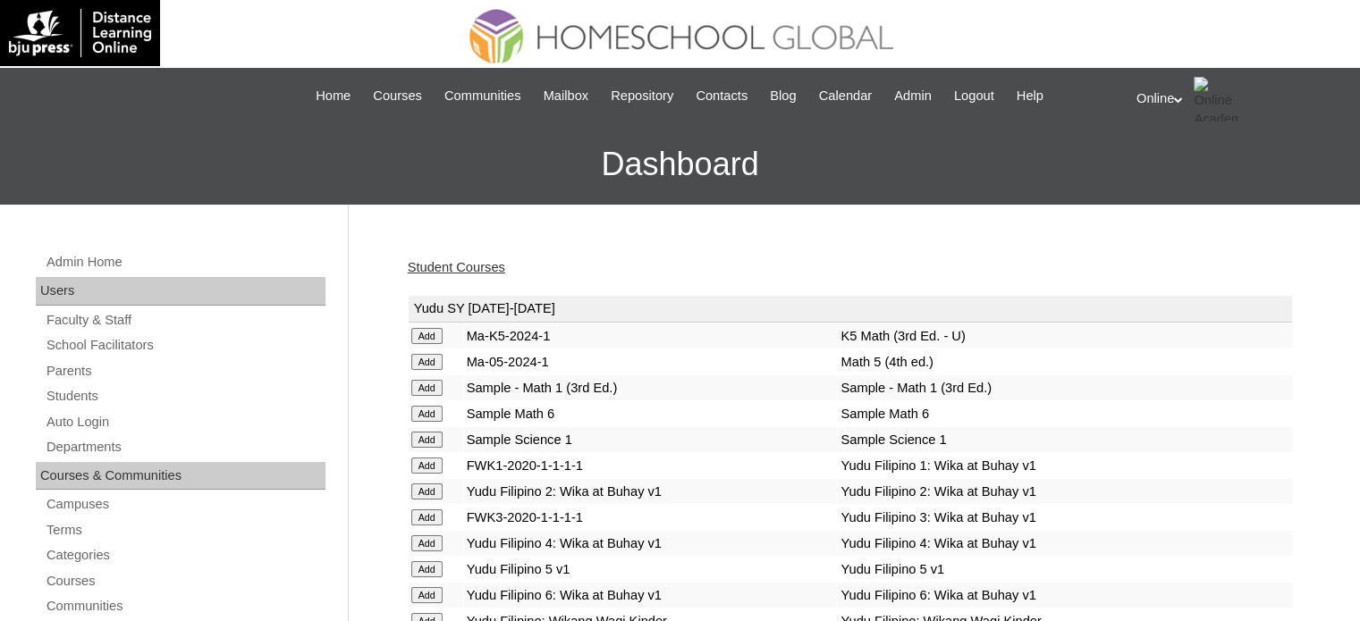
click at [483, 261] on link "Student Courses" at bounding box center [456, 267] width 97 height 14
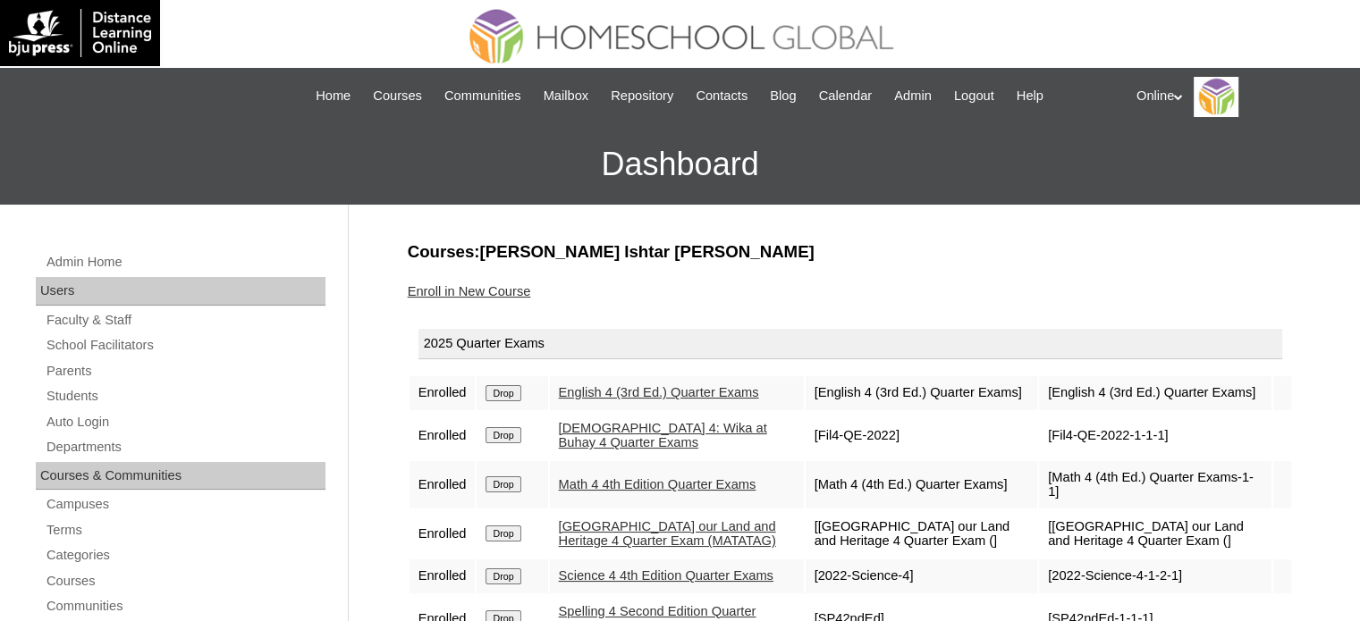
click at [938, 181] on h3 "Dashboard" at bounding box center [680, 164] width 1342 height 80
